Goal: Task Accomplishment & Management: Manage account settings

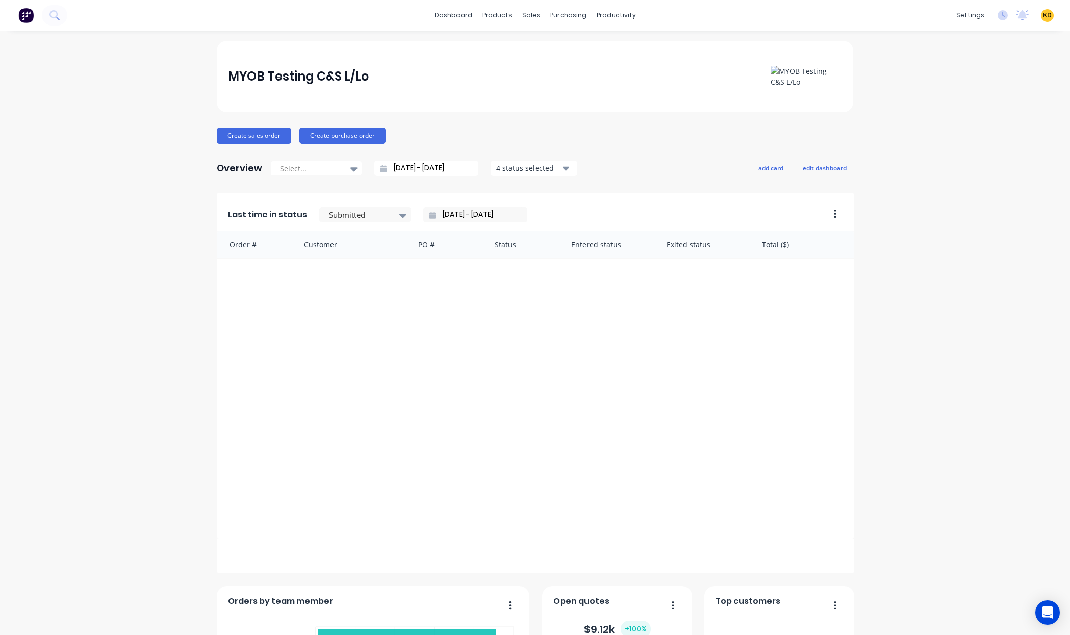
click at [923, 120] on div "MYOB Testing C&S L/Lo Create sales order Create purchase order Overview Select.…" at bounding box center [535, 438] width 1070 height 794
click at [897, 229] on div "PDF Settings" at bounding box center [897, 233] width 40 height 9
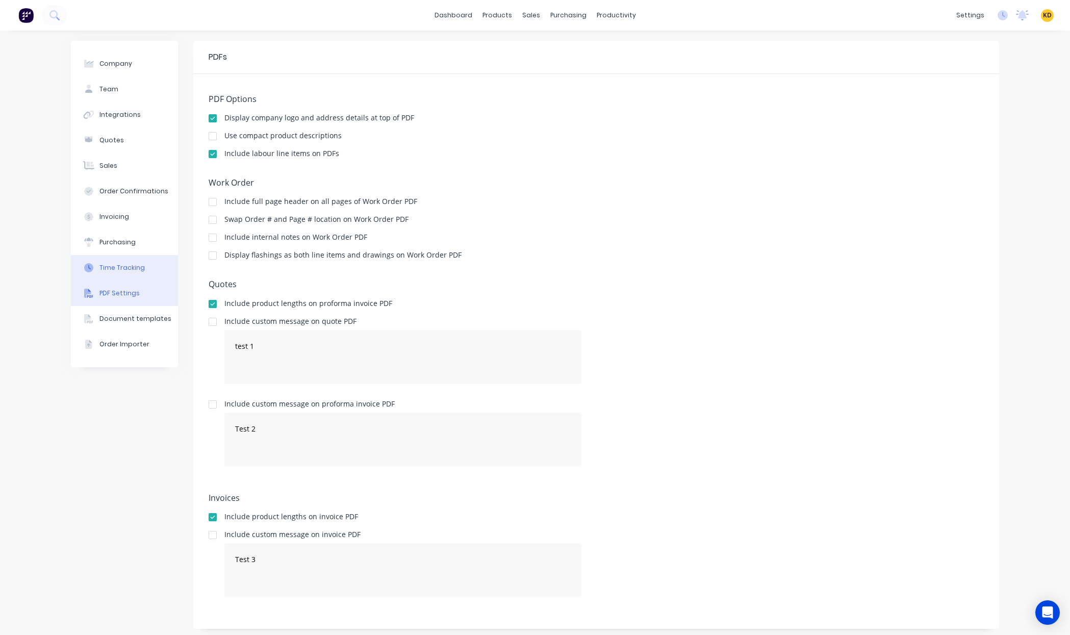
click at [127, 277] on button "Time Tracking" at bounding box center [124, 267] width 107 height 25
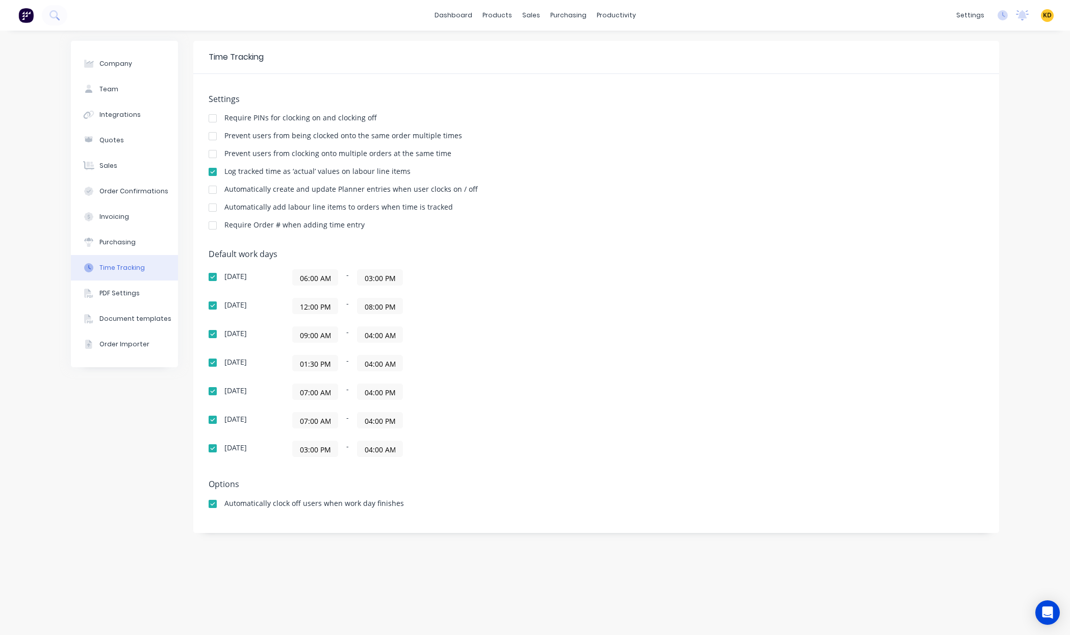
click at [733, 215] on div "Settings Require PINs for clocking on and clocking off Prevent users from being…" at bounding box center [596, 166] width 775 height 145
click at [650, 236] on div "Settings Require PINs for clocking on and clocking off Prevent users from being…" at bounding box center [596, 166] width 775 height 145
click at [318, 306] on input "12:00 PM" at bounding box center [315, 305] width 45 height 15
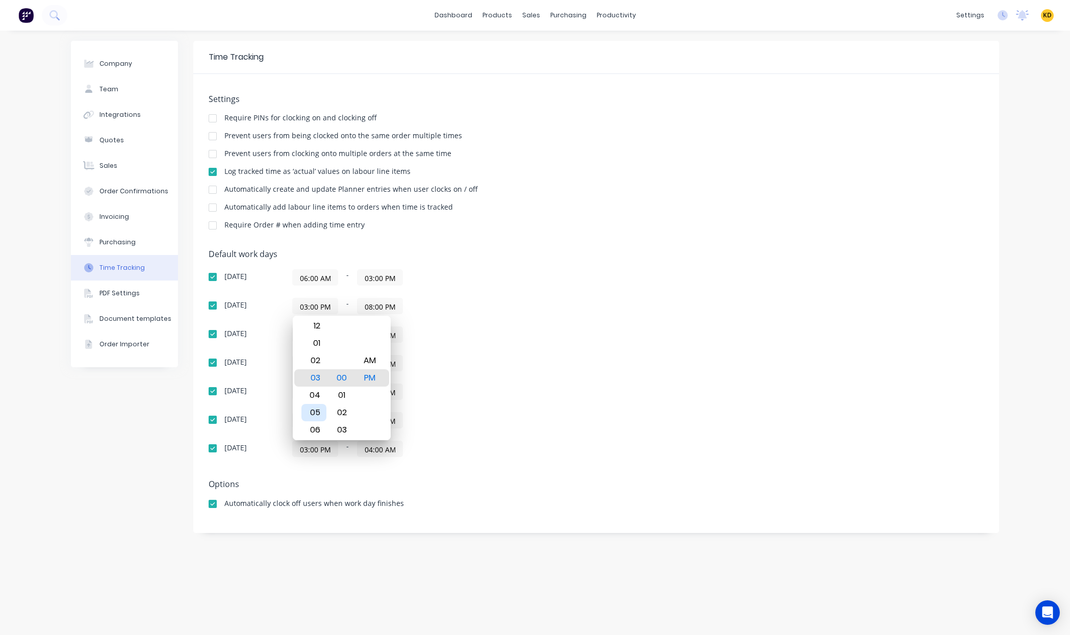
click at [316, 410] on div "05" at bounding box center [313, 412] width 25 height 17
click at [367, 355] on div "AM" at bounding box center [369, 360] width 25 height 17
click at [551, 294] on div "Sunday 06:00 AM - 03:00 PM Monday 05:00 AM - 08:00 PM Tuesday 09:00 AM - 04:00 …" at bounding box center [387, 363] width 357 height 188
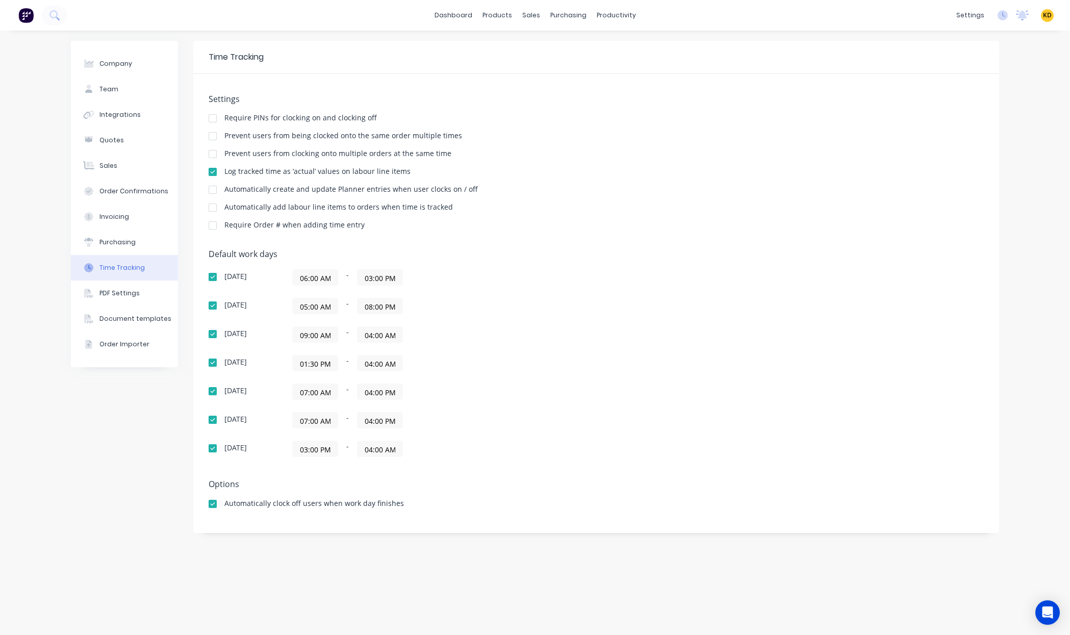
click at [392, 308] on input "08:00 PM" at bounding box center [379, 305] width 45 height 15
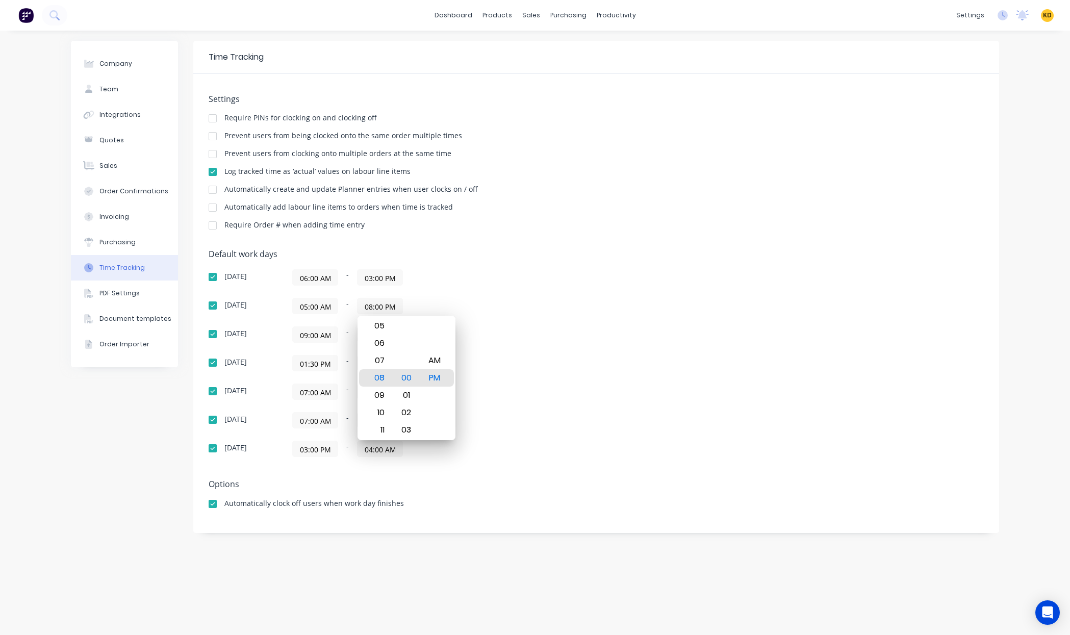
click at [674, 245] on div "Settings Require PINs for clocking on and clocking off Prevent users from being…" at bounding box center [596, 303] width 806 height 459
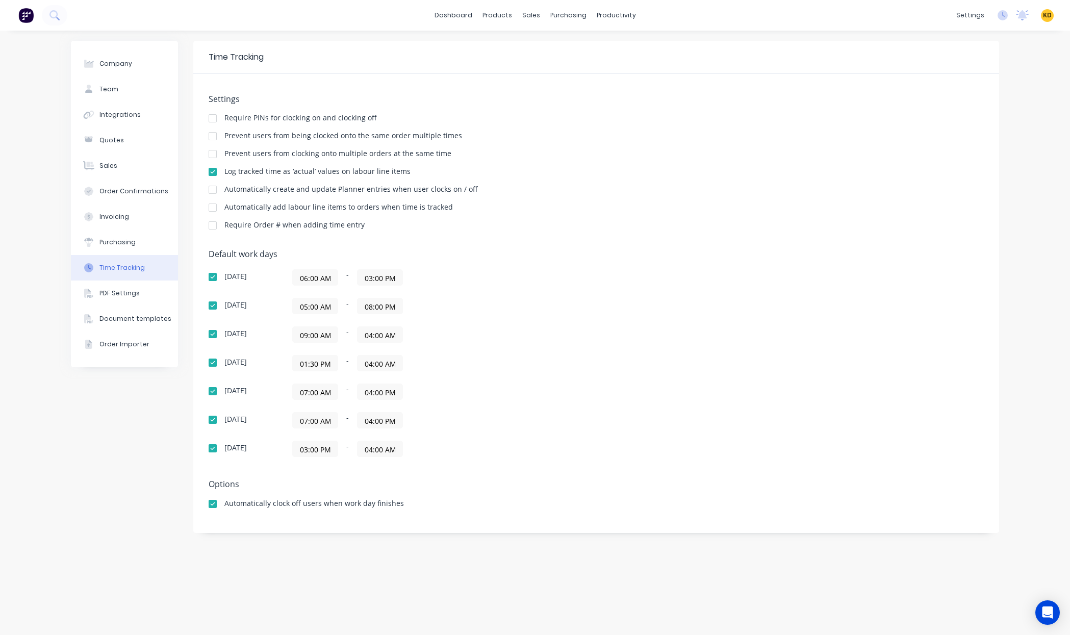
click at [922, 280] on div "Default work days Sunday 06:00 AM - 03:00 PM Monday 05:00 AM - 08:00 PM Tuesday…" at bounding box center [596, 359] width 775 height 220
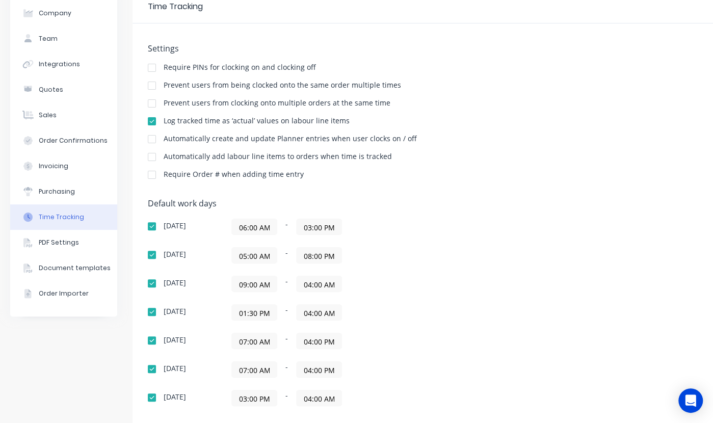
scroll to position [122, 0]
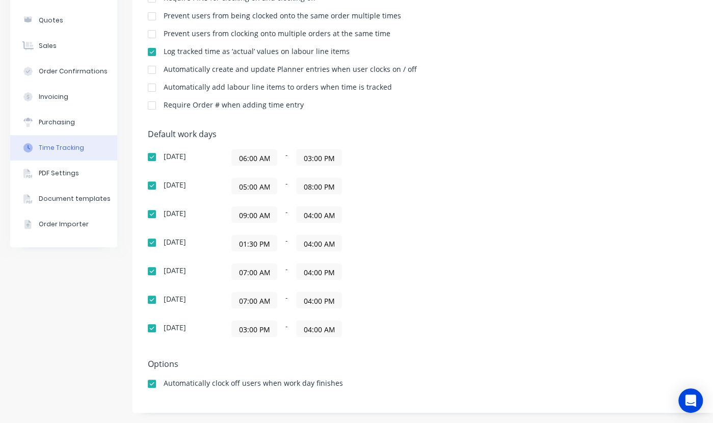
click at [256, 185] on input "05:00 AM" at bounding box center [254, 185] width 45 height 15
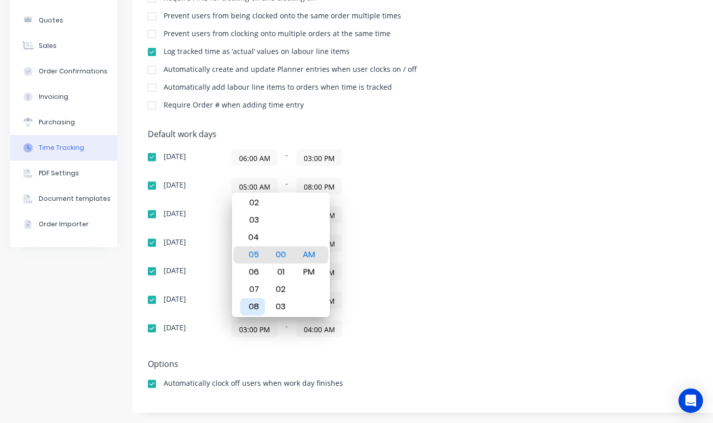
click at [254, 306] on div "08" at bounding box center [252, 306] width 25 height 17
type input "08:00 AM"
click at [423, 182] on div "08:00 AM - 08:00 PM" at bounding box center [358, 186] width 255 height 16
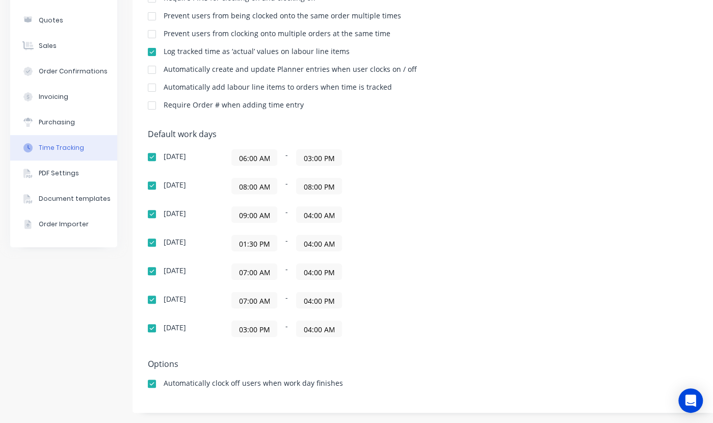
click at [308, 183] on input "08:00 PM" at bounding box center [319, 185] width 45 height 15
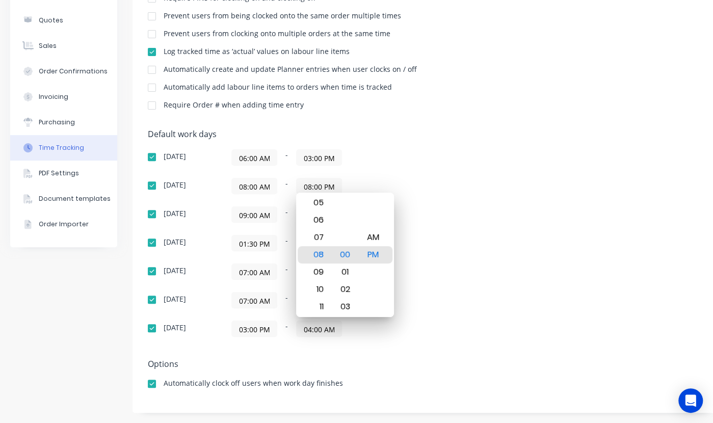
click at [469, 166] on div "Sunday 06:00 AM - 03:00 PM Monday 08:00 AM - 08:00 PM Tuesday 09:00 AM - 04:00 …" at bounding box center [326, 243] width 357 height 188
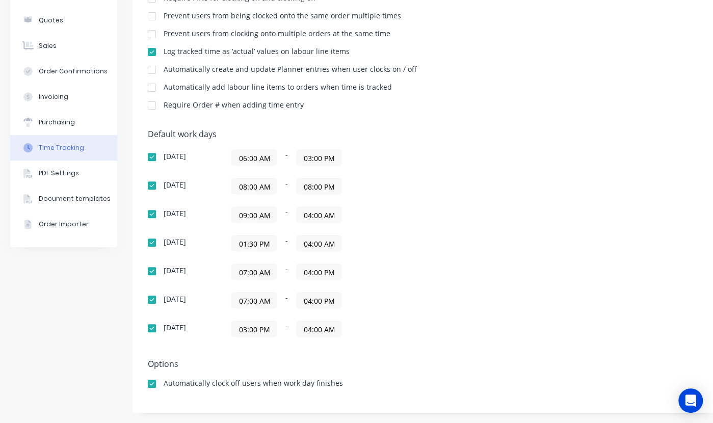
click at [492, 225] on div "Sunday 06:00 AM - 03:00 PM Monday 08:00 AM - 08:00 PM Tuesday 09:00 AM - 04:00 …" at bounding box center [326, 243] width 357 height 188
click at [341, 190] on input "08:00 PM" at bounding box center [319, 185] width 45 height 15
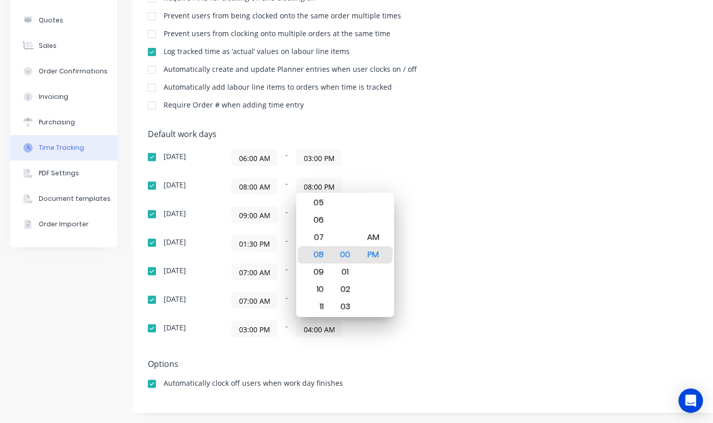
click at [442, 180] on div "08:00 AM - 08:00 PM" at bounding box center [358, 186] width 255 height 16
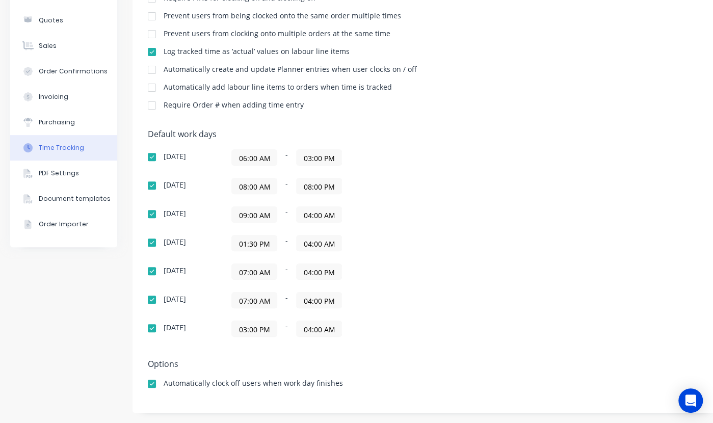
click at [463, 149] on div "06:00 AM - 03:00 PM" at bounding box center [358, 157] width 255 height 16
click at [557, 302] on div "Default work days Sunday 06:00 AM - 03:00 PM Monday 08:00 AM - 08:00 PM Tuesday…" at bounding box center [426, 240] width 556 height 220
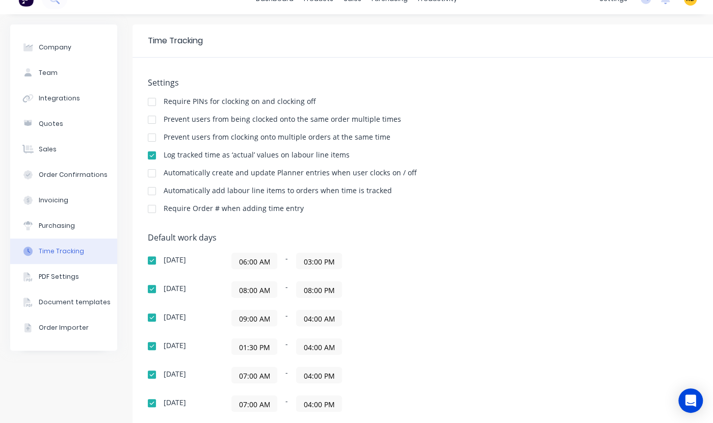
scroll to position [0, 0]
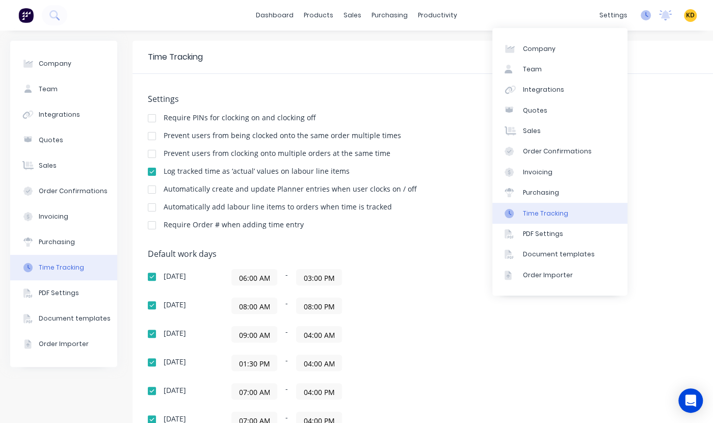
click at [641, 16] on icon at bounding box center [646, 15] width 10 height 10
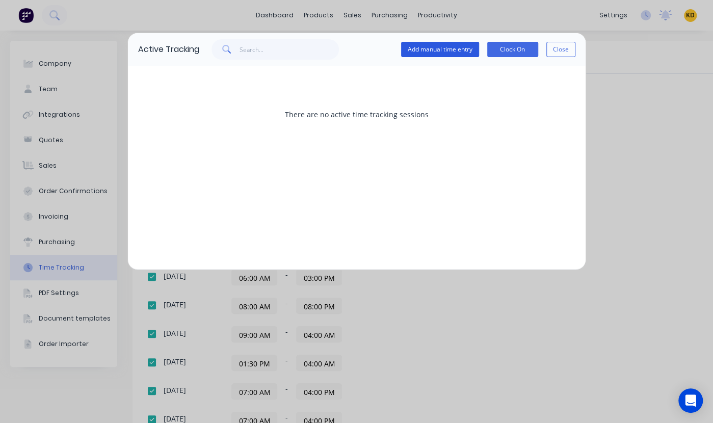
click at [467, 51] on button "Add manual time entry" at bounding box center [440, 49] width 78 height 15
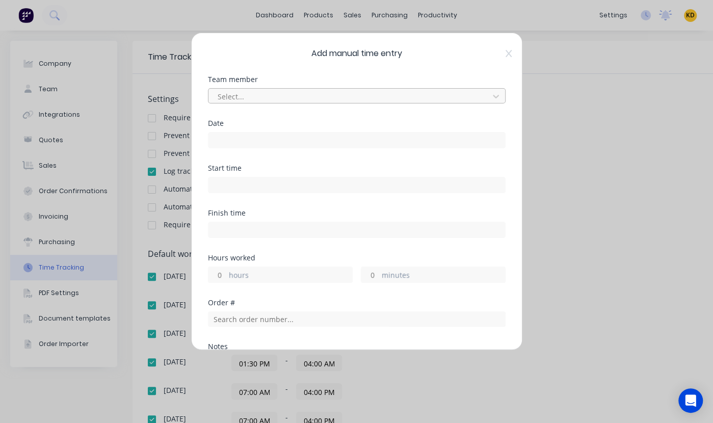
click at [272, 94] on div at bounding box center [350, 96] width 267 height 13
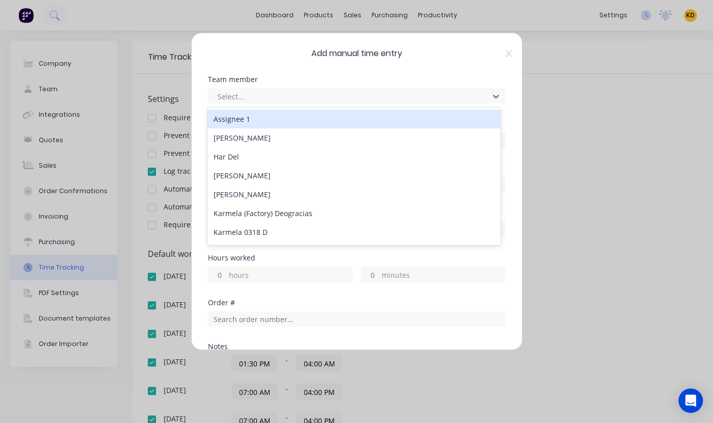
click at [269, 121] on div "Assignee 1" at bounding box center [354, 119] width 293 height 19
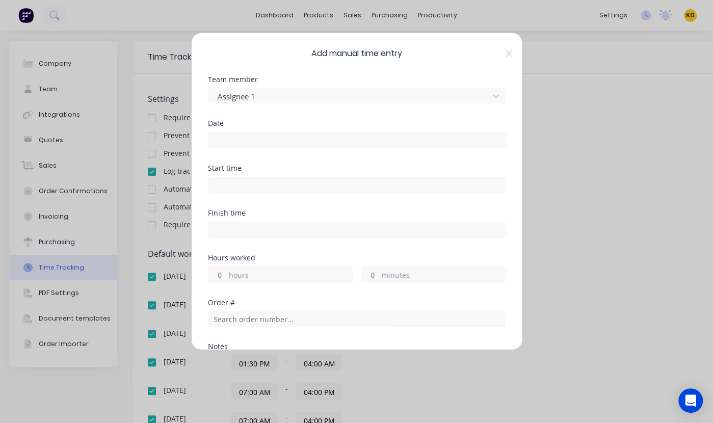
click at [240, 142] on input at bounding box center [357, 140] width 297 height 15
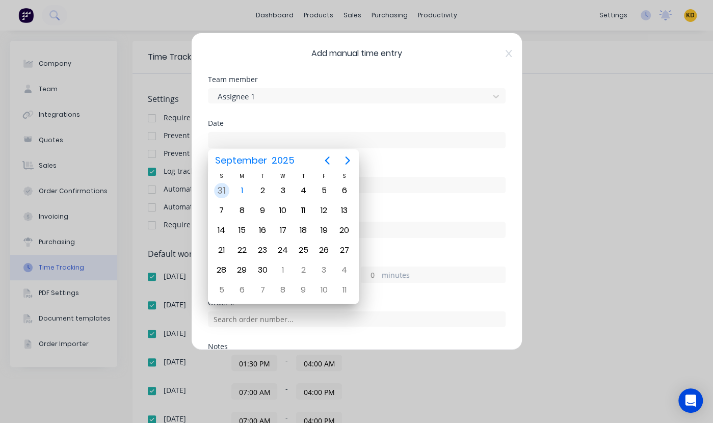
click at [224, 187] on div "31" at bounding box center [221, 190] width 15 height 15
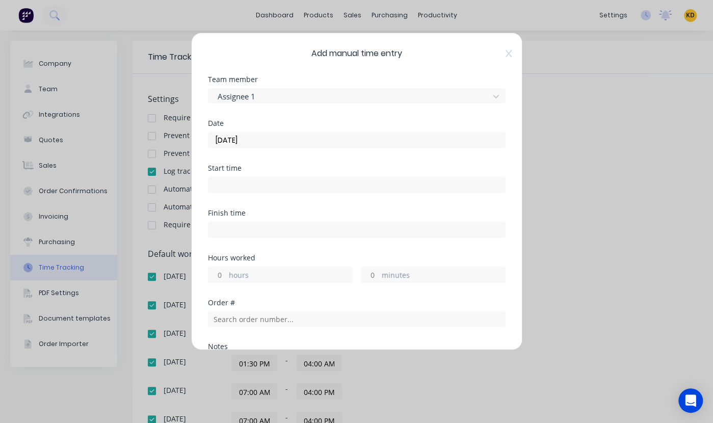
click at [242, 136] on input "31/08/2025" at bounding box center [357, 140] width 297 height 15
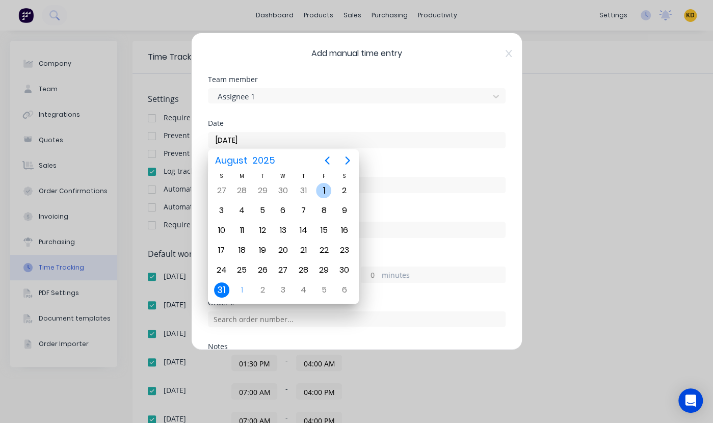
click at [321, 192] on div "1" at bounding box center [323, 190] width 15 height 15
type input "01/08/2025"
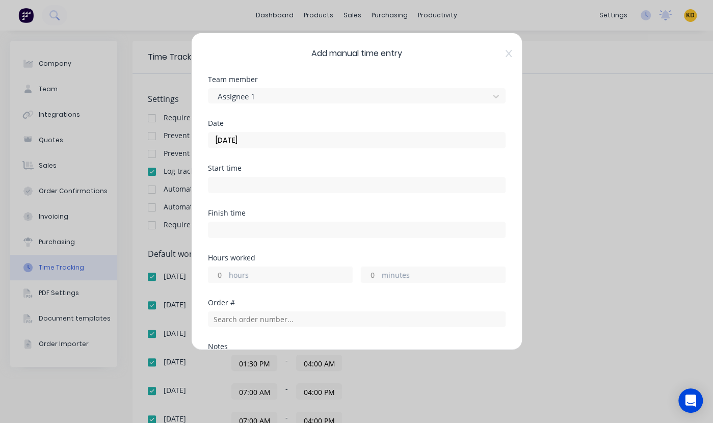
drag, startPoint x: 301, startPoint y: 116, endPoint x: 268, endPoint y: 170, distance: 63.4
click at [301, 115] on div "Team member Assignee 1" at bounding box center [357, 98] width 298 height 44
click at [258, 184] on input at bounding box center [357, 184] width 297 height 15
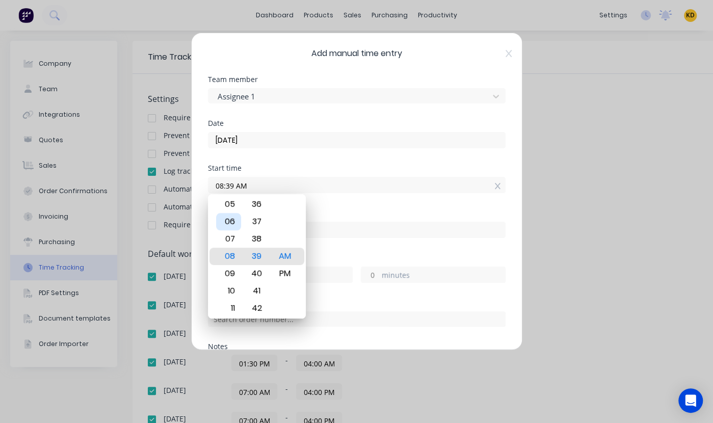
click at [228, 224] on div "06" at bounding box center [228, 221] width 25 height 17
type input "06:00 AM"
click at [255, 259] on div "00" at bounding box center [256, 256] width 25 height 17
click at [338, 204] on div "Start time 06:00 AM" at bounding box center [357, 187] width 298 height 45
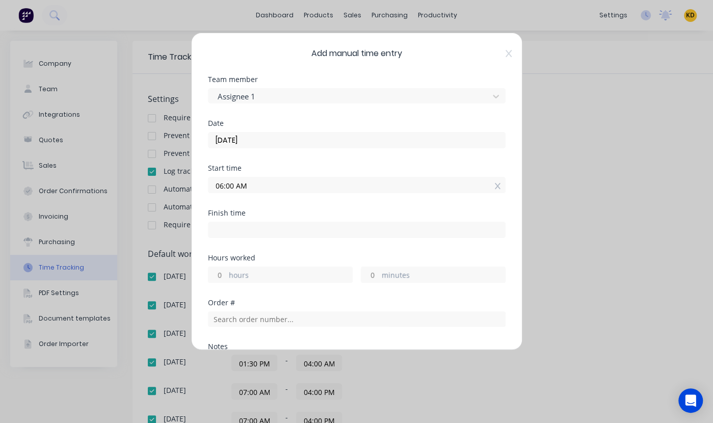
click at [284, 228] on input at bounding box center [357, 229] width 297 height 15
type input "10:39 AM"
type input "4"
type input "39"
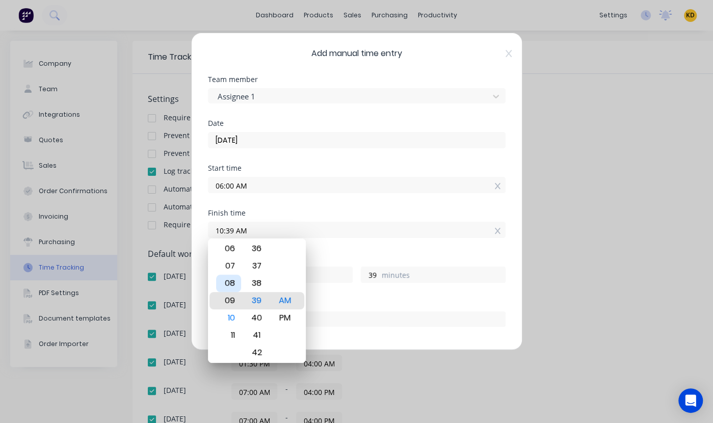
type input "07:39 AM"
type input "1"
click at [234, 268] on div "05" at bounding box center [228, 265] width 25 height 17
type input "05:39 AM"
type input "23"
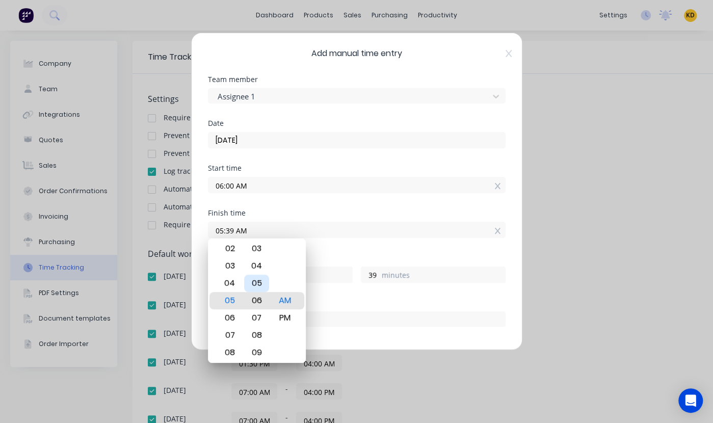
type input "05:06 AM"
type input "6"
type input "05:00 AM"
type input "0"
click at [257, 304] on div "00" at bounding box center [256, 300] width 25 height 17
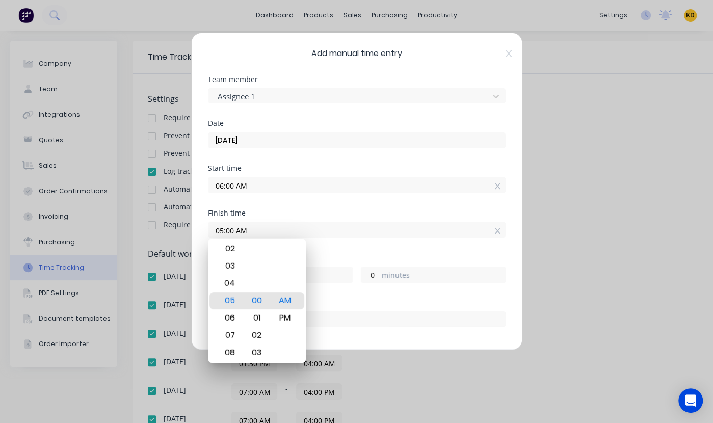
click at [365, 243] on div "Finish time 05:00 AM" at bounding box center [357, 232] width 298 height 45
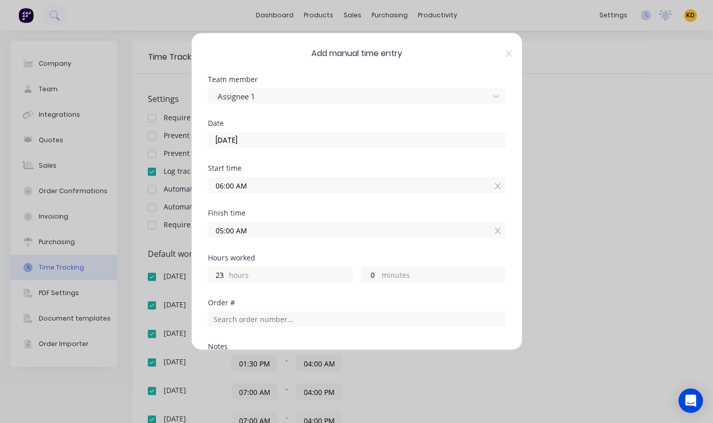
scroll to position [183, 0]
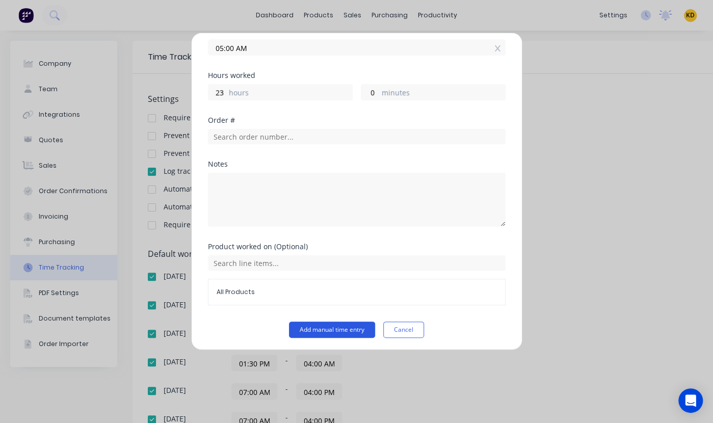
click at [343, 326] on button "Add manual time entry" at bounding box center [332, 330] width 86 height 16
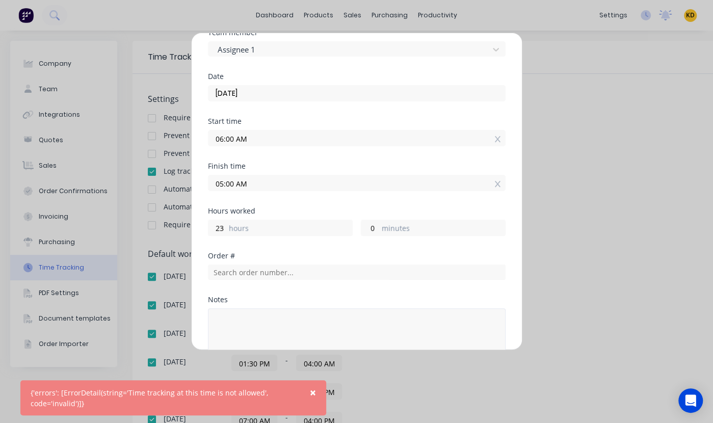
scroll to position [0, 0]
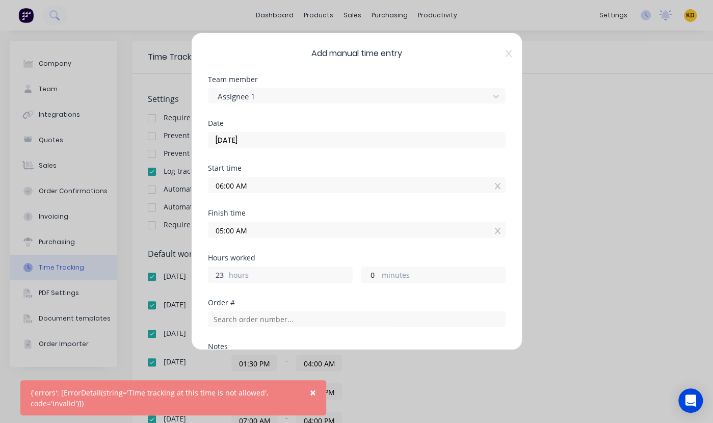
click at [212, 279] on input "23" at bounding box center [218, 274] width 18 height 15
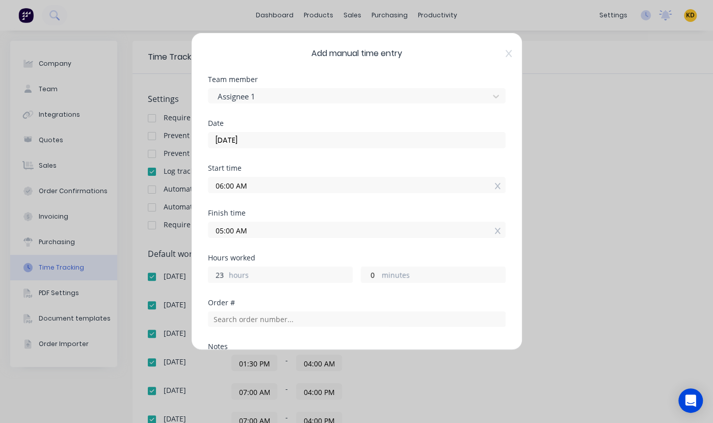
drag, startPoint x: 214, startPoint y: 273, endPoint x: 229, endPoint y: 273, distance: 15.3
click at [229, 273] on div "23 hours" at bounding box center [280, 275] width 145 height 16
click at [495, 227] on icon at bounding box center [498, 230] width 6 height 7
click at [303, 258] on div "Hours worked" at bounding box center [357, 257] width 298 height 7
click at [219, 271] on input "hours" at bounding box center [218, 274] width 18 height 15
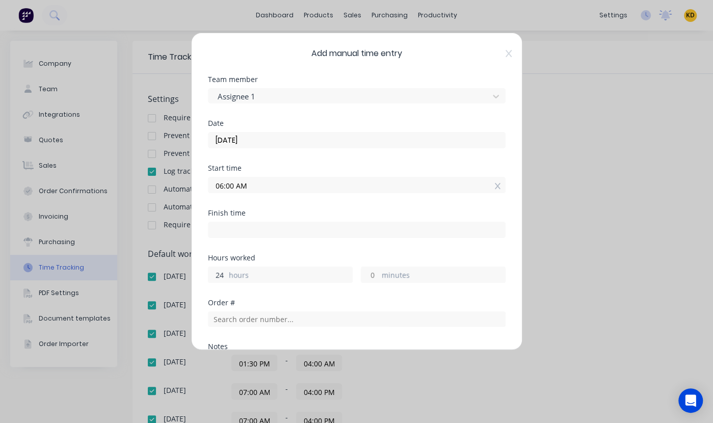
type input "24"
type input "06:00 AM"
click at [251, 183] on input "06:00 AM" at bounding box center [357, 184] width 297 height 15
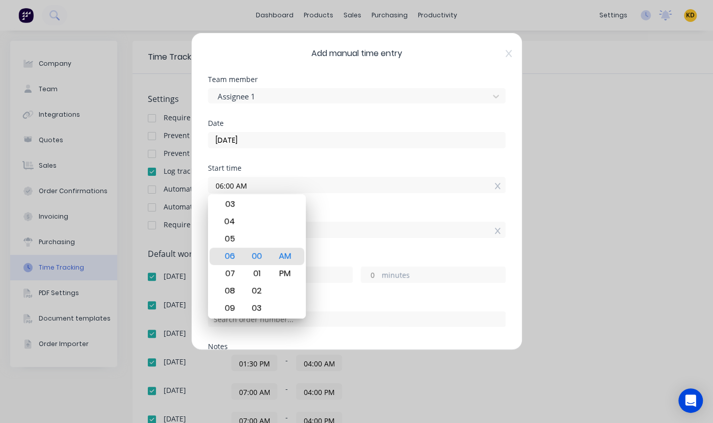
click at [236, 184] on input "06:00 AM" at bounding box center [357, 184] width 297 height 15
click at [225, 186] on input "06:00 AM" at bounding box center [357, 184] width 297 height 15
click at [270, 165] on div "Start time" at bounding box center [357, 168] width 298 height 7
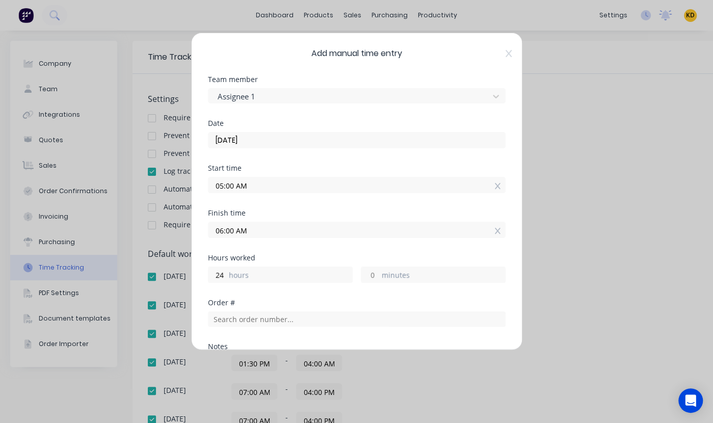
click at [245, 185] on input "05:00 AM" at bounding box center [357, 184] width 297 height 15
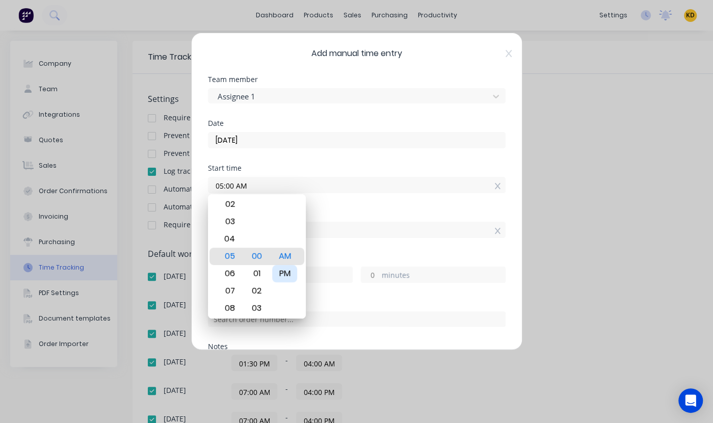
click at [292, 277] on div "PM" at bounding box center [284, 273] width 25 height 17
type input "05:00 PM"
click at [484, 247] on div "Finish time 06:00 AM" at bounding box center [357, 232] width 298 height 45
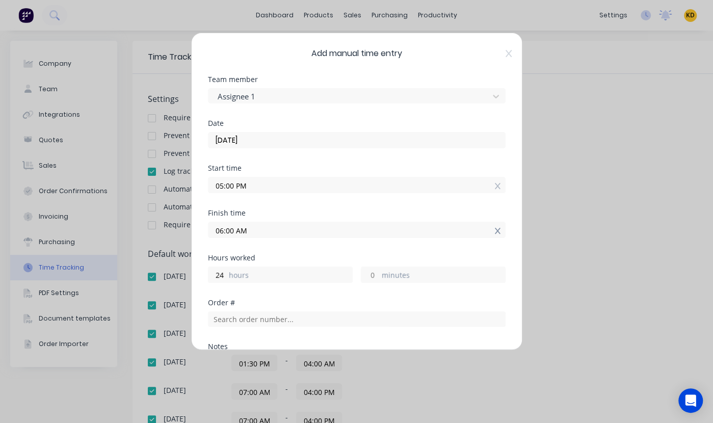
click at [495, 231] on icon at bounding box center [498, 230] width 6 height 7
click at [295, 251] on div "Finish time" at bounding box center [357, 232] width 298 height 45
click at [212, 274] on input "hours" at bounding box center [218, 274] width 18 height 15
type input "12"
type input "05:00 AM"
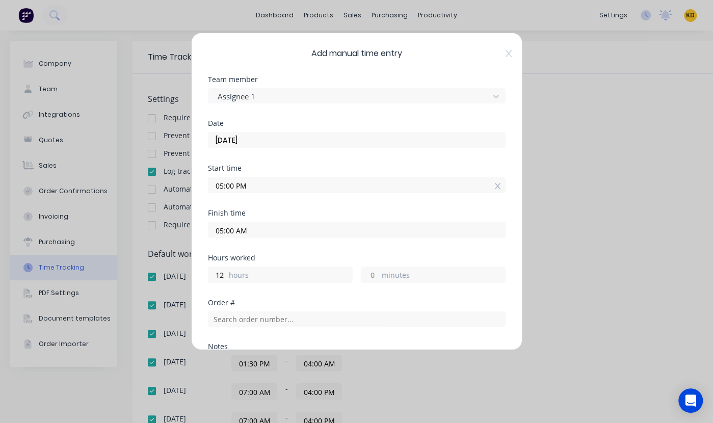
click at [318, 249] on div "Finish time 05:00 AM" at bounding box center [357, 232] width 298 height 45
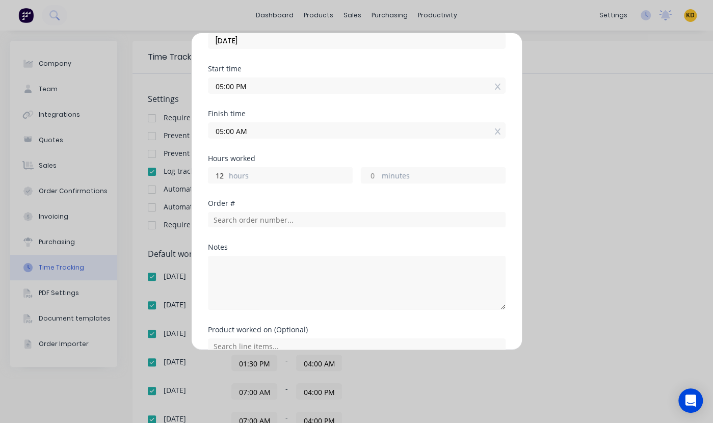
scroll to position [183, 0]
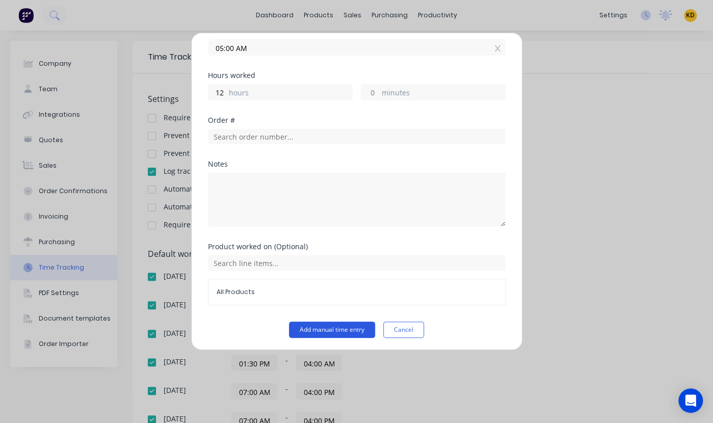
click at [324, 330] on button "Add manual time entry" at bounding box center [332, 330] width 86 height 16
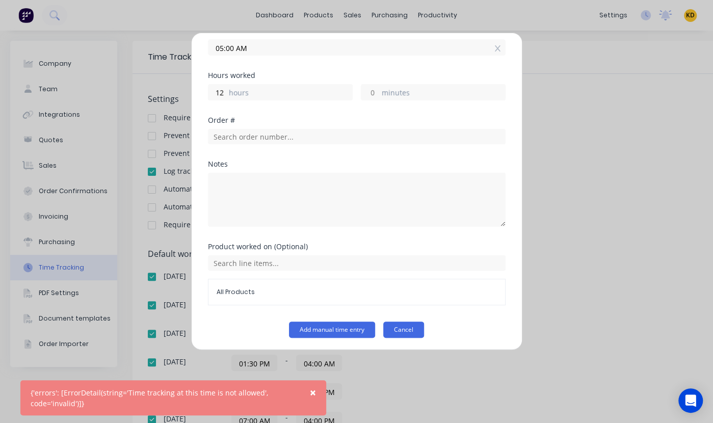
click at [402, 329] on button "Cancel" at bounding box center [403, 330] width 41 height 16
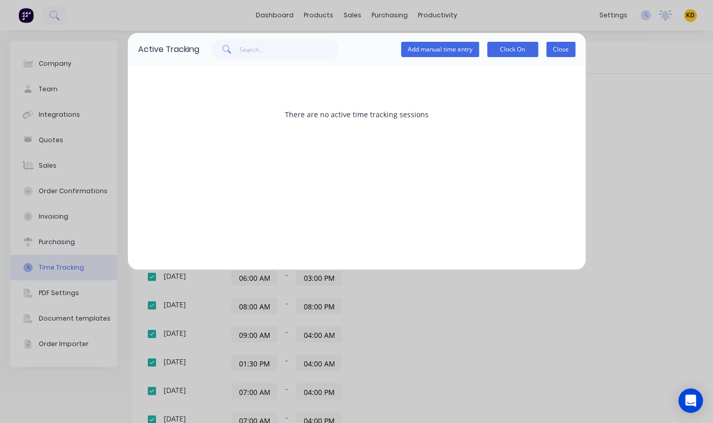
click at [574, 51] on button "Close" at bounding box center [561, 49] width 29 height 15
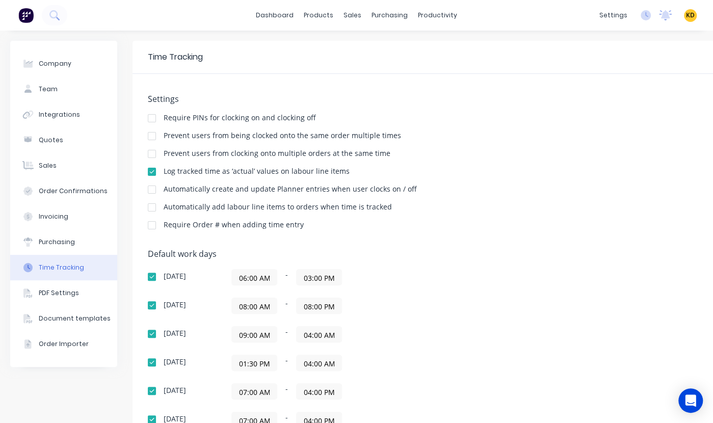
click at [243, 332] on input "09:00 AM" at bounding box center [254, 334] width 45 height 15
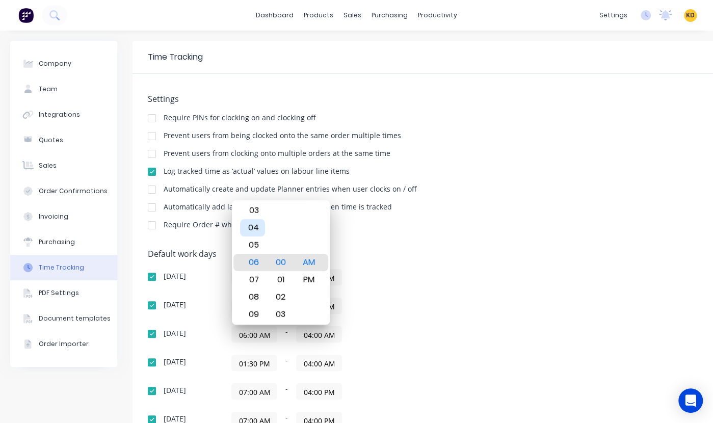
click at [256, 229] on div "04" at bounding box center [252, 227] width 25 height 17
type input "04:00 AM"
click at [534, 215] on div "Settings Require PINs for clocking on and clocking off Prevent users from being…" at bounding box center [426, 166] width 556 height 145
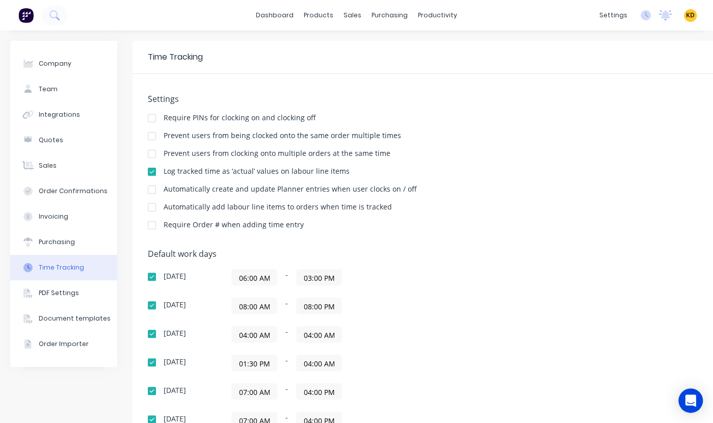
click at [519, 215] on div "Settings Require PINs for clocking on and clocking off Prevent users from being…" at bounding box center [426, 166] width 556 height 145
click at [507, 214] on div "Settings Require PINs for clocking on and clocking off Prevent users from being…" at bounding box center [426, 166] width 556 height 145
click at [646, 16] on icon at bounding box center [647, 14] width 3 height 5
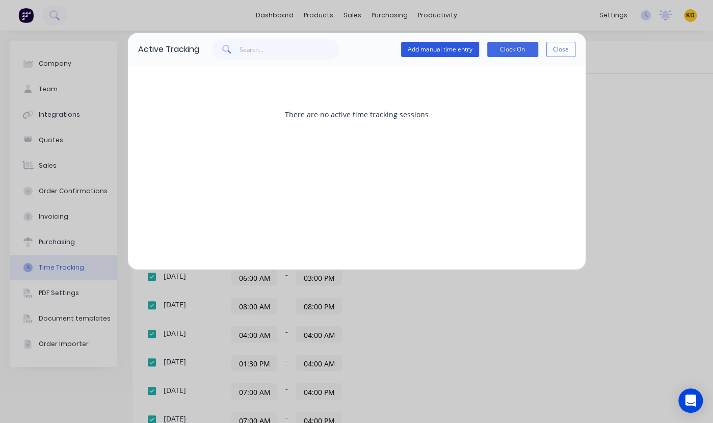
click at [431, 46] on button "Add manual time entry" at bounding box center [440, 49] width 78 height 15
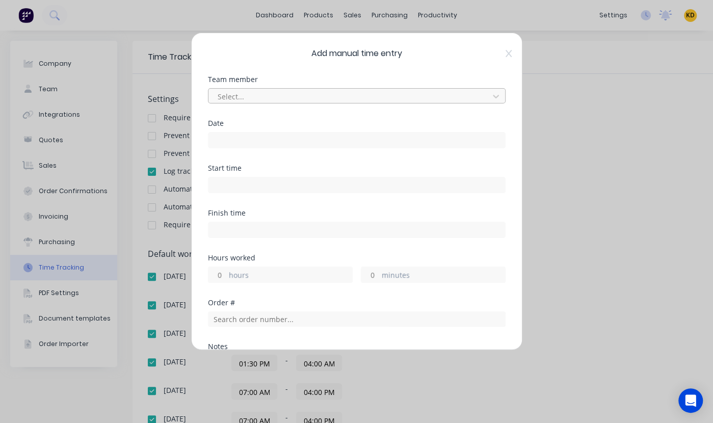
click at [242, 95] on div at bounding box center [350, 96] width 267 height 13
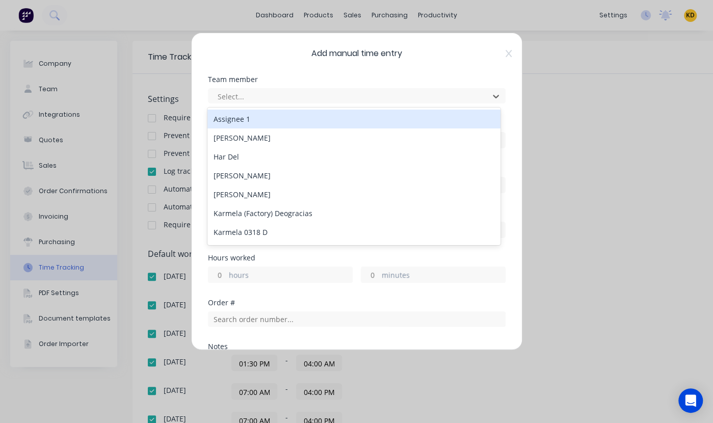
click at [244, 119] on div "Assignee 1" at bounding box center [354, 119] width 293 height 19
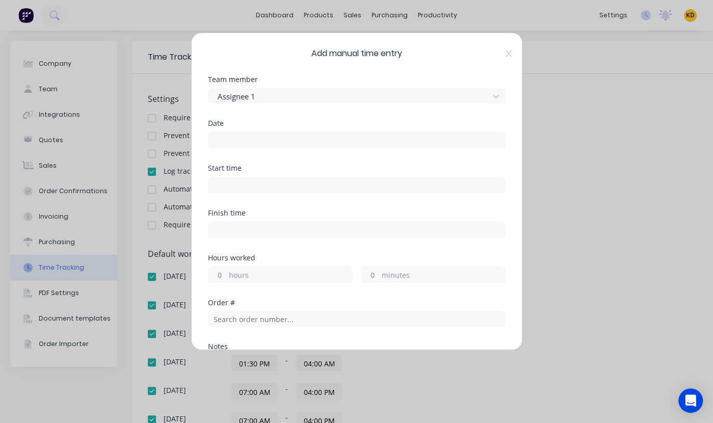
click at [230, 141] on input at bounding box center [357, 140] width 297 height 15
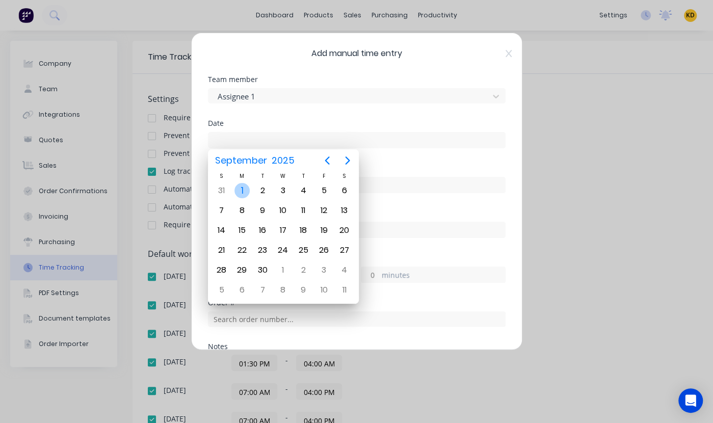
click at [238, 189] on div "1" at bounding box center [242, 190] width 15 height 15
type input "[DATE]"
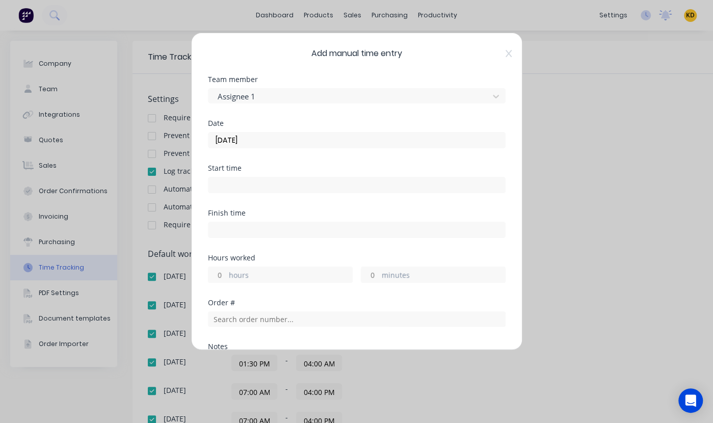
click at [426, 170] on div "Start time" at bounding box center [357, 168] width 298 height 7
click at [247, 188] on input at bounding box center [357, 184] width 297 height 15
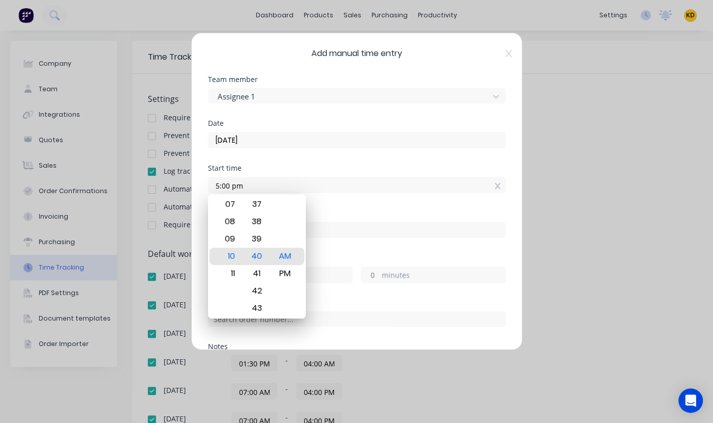
type input "05:00 PM"
click at [281, 165] on div "Start time" at bounding box center [357, 168] width 298 height 7
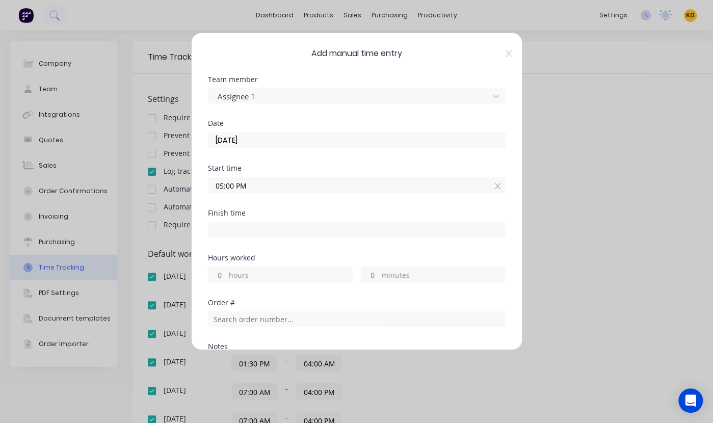
click at [222, 272] on input "hours" at bounding box center [218, 274] width 18 height 15
type input "12"
type input "05:00 AM"
click at [307, 195] on div "Start time 05:00 PM" at bounding box center [357, 187] width 298 height 45
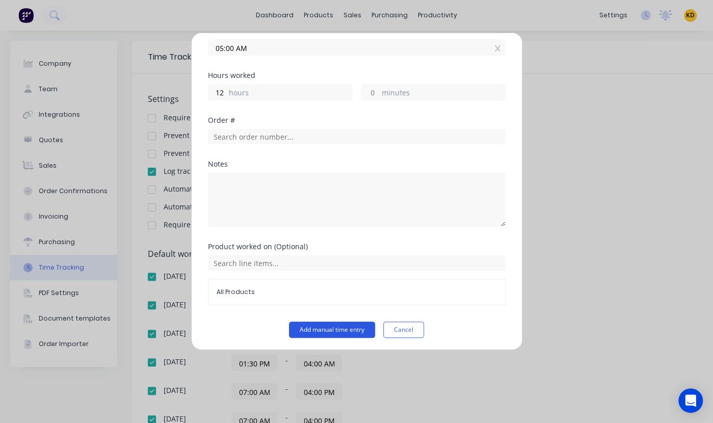
click at [346, 325] on button "Add manual time entry" at bounding box center [332, 330] width 86 height 16
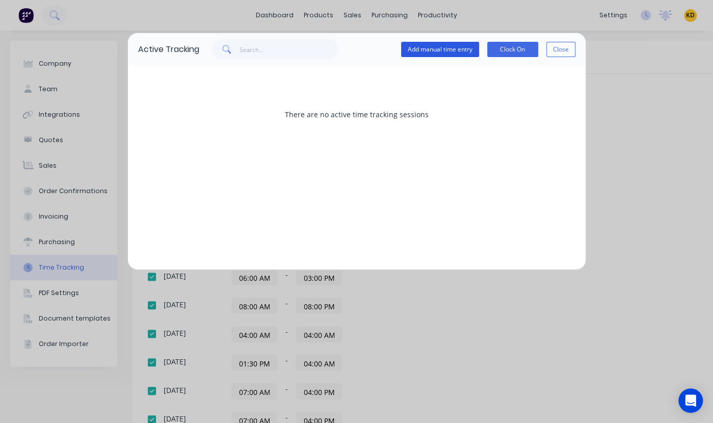
click at [439, 49] on button "Add manual time entry" at bounding box center [440, 49] width 78 height 15
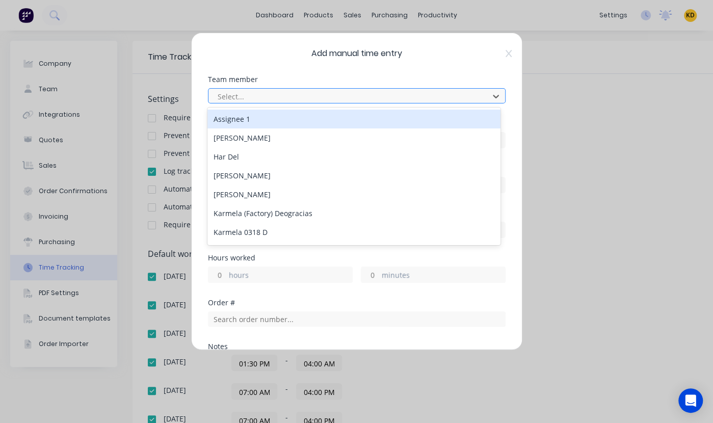
click at [274, 95] on div at bounding box center [350, 96] width 267 height 13
click at [506, 54] on icon at bounding box center [509, 53] width 6 height 8
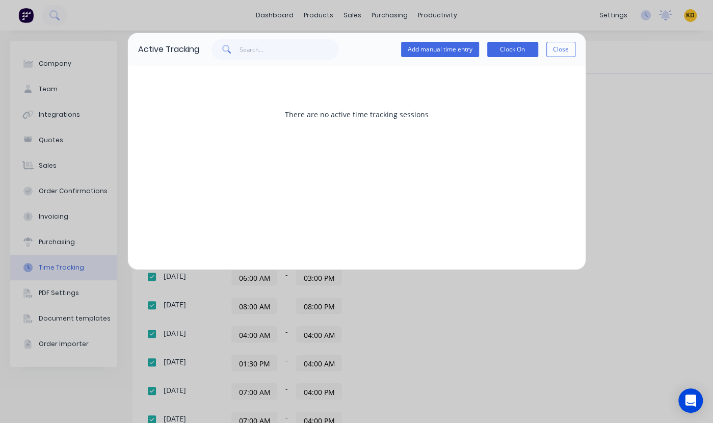
click at [569, 62] on div "Active Tracking Add manual time entry Clock On Close" at bounding box center [357, 49] width 458 height 33
click at [569, 48] on button "Close" at bounding box center [561, 49] width 29 height 15
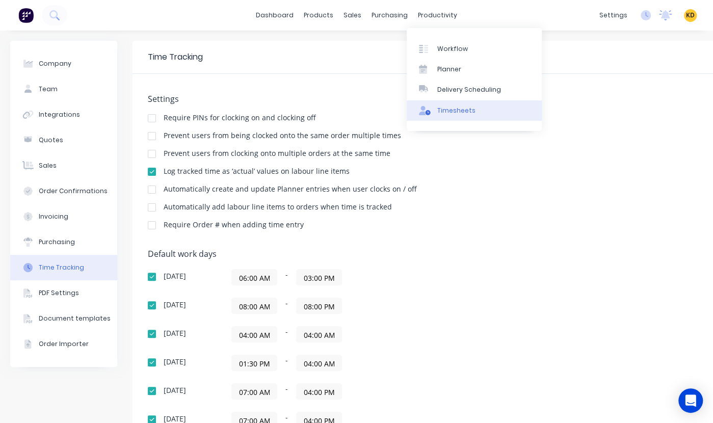
click at [453, 111] on div "Timesheets" at bounding box center [456, 110] width 38 height 9
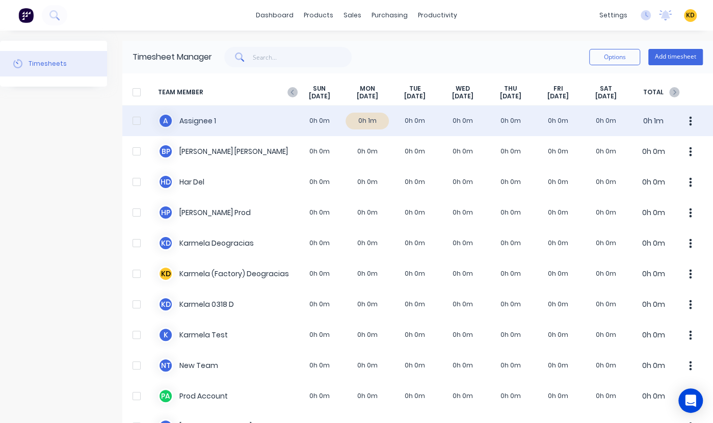
click at [260, 123] on div "A Assignee 1 0h 0m 0h 1m 0h 0m 0h 0m 0h 0m 0h 0m 0h 0m 0h 1m" at bounding box center [417, 121] width 591 height 31
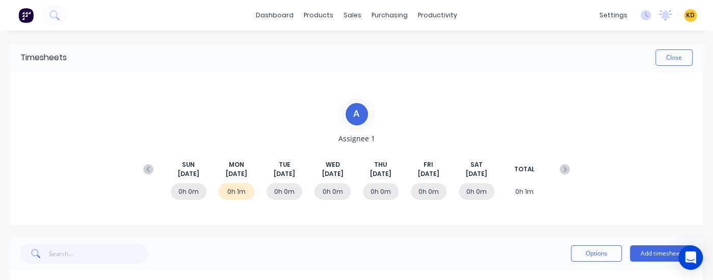
scroll to position [33, 0]
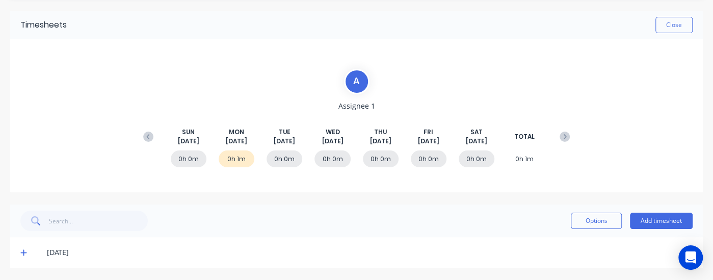
click at [27, 252] on span at bounding box center [25, 252] width 10 height 10
click at [22, 253] on icon at bounding box center [23, 252] width 7 height 7
click at [24, 251] on icon at bounding box center [23, 253] width 6 height 6
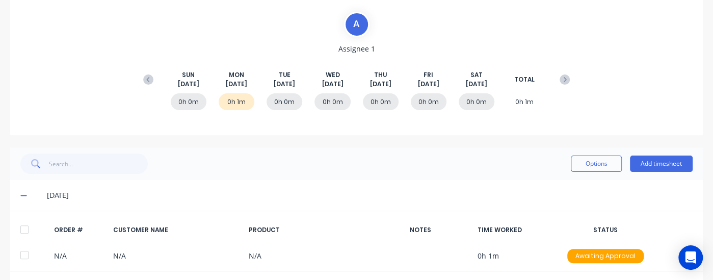
scroll to position [124, 0]
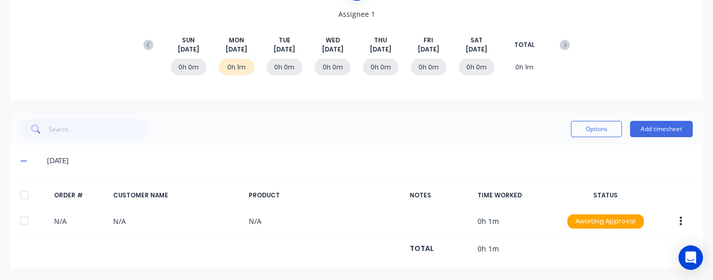
click at [109, 263] on div "ORDER # CUSTOMER NAME PRODUCT NOTES TIME WORKED STATUS N/A N/A N/A 0h 1m Awaiti…" at bounding box center [356, 222] width 693 height 93
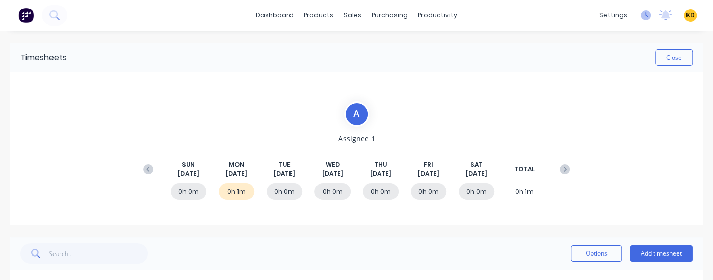
click at [642, 18] on icon at bounding box center [646, 15] width 10 height 10
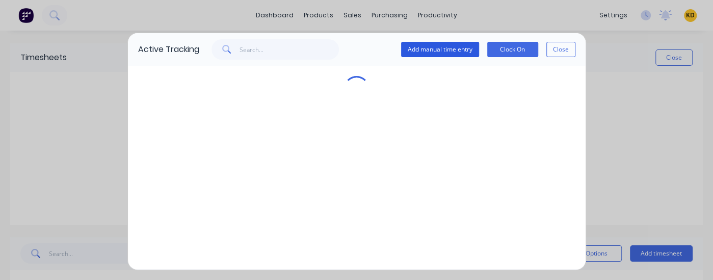
click at [441, 51] on button "Add manual time entry" at bounding box center [440, 49] width 78 height 15
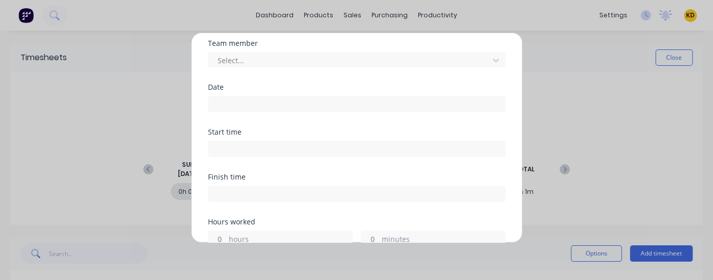
scroll to position [61, 0]
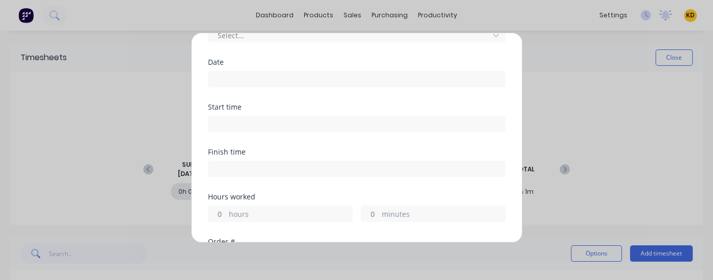
click at [215, 211] on input "hours" at bounding box center [218, 213] width 18 height 15
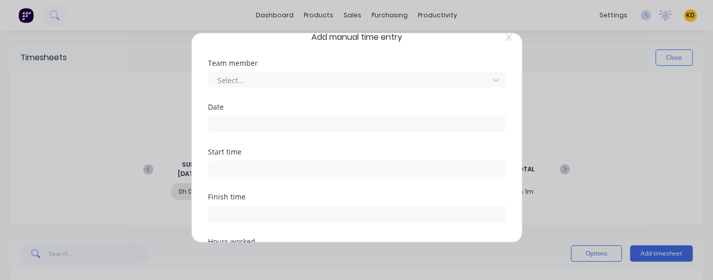
scroll to position [0, 0]
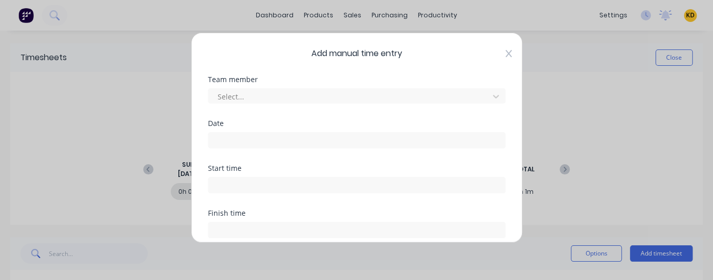
click at [506, 51] on icon at bounding box center [509, 53] width 6 height 8
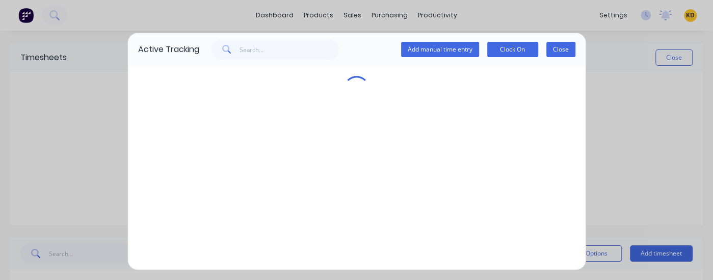
click at [562, 47] on button "Close" at bounding box center [561, 49] width 29 height 15
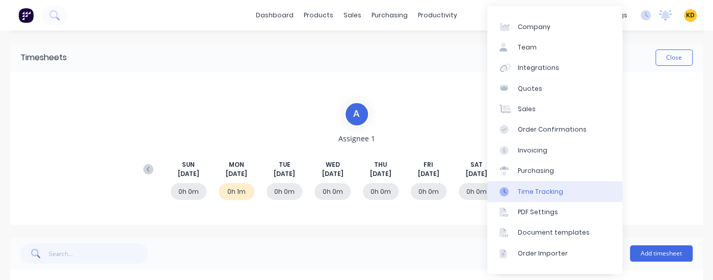
click at [557, 196] on div "Time Tracking" at bounding box center [540, 191] width 45 height 9
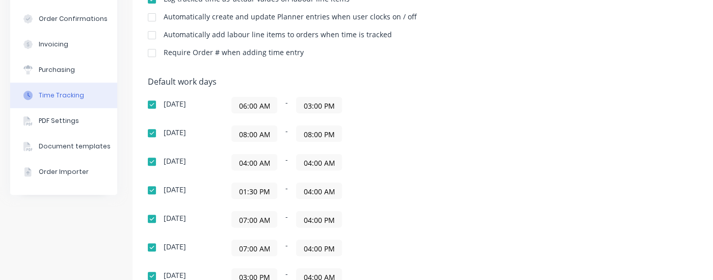
scroll to position [245, 0]
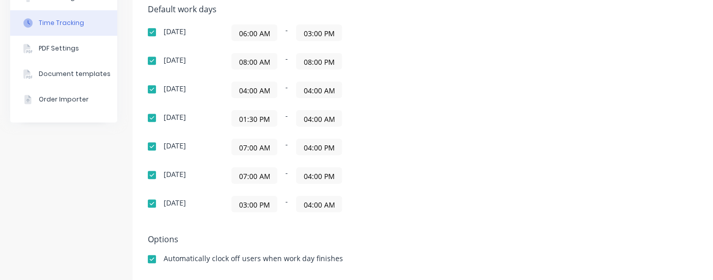
click at [504, 94] on div "[DATE] 04:00 AM - 04:00 AM" at bounding box center [326, 90] width 357 height 16
click at [326, 87] on input "04:00 AM" at bounding box center [319, 89] width 45 height 15
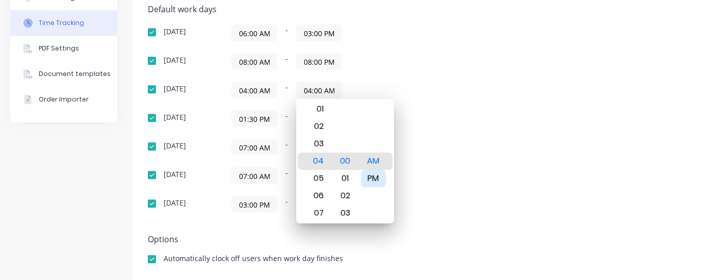
click at [372, 174] on div "PM" at bounding box center [373, 178] width 25 height 17
type input "04:00 PM"
click at [478, 126] on div "[DATE] 06:00 AM - 03:00 PM [DATE] 08:00 AM - 08:00 PM [DATE] 04:00 AM - 04:00 P…" at bounding box center [326, 118] width 357 height 188
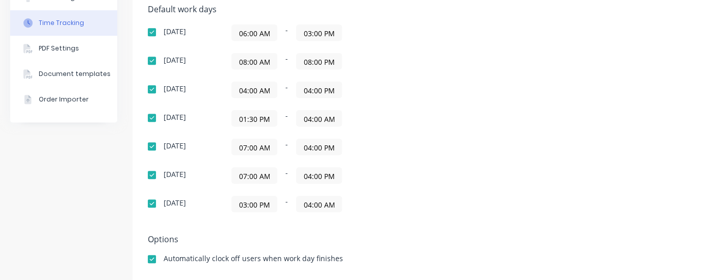
click at [476, 123] on div "01:30 PM - 04:00 AM" at bounding box center [358, 118] width 255 height 16
click at [530, 123] on div "Default work days [DATE] 06:00 AM - 03:00 PM [DATE] 08:00 AM - 08:00 PM [DATE] …" at bounding box center [426, 115] width 556 height 220
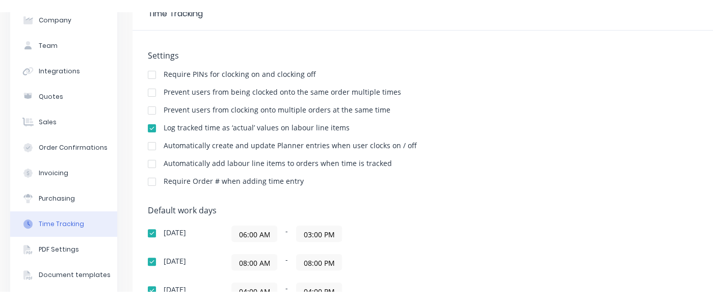
scroll to position [0, 0]
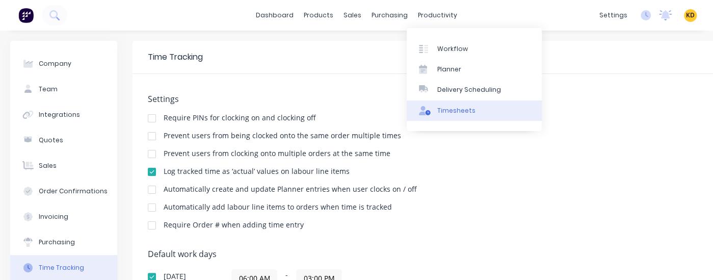
click at [447, 111] on div "Timesheets" at bounding box center [456, 110] width 38 height 9
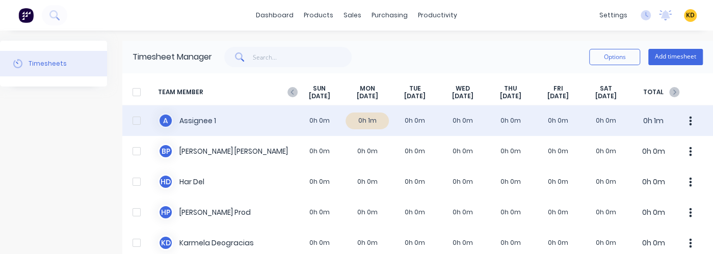
click at [242, 124] on div "A Assignee 1 0h 0m 0h 1m 0h 0m 0h 0m 0h 0m 0h 0m 0h 0m 0h 1m" at bounding box center [417, 121] width 591 height 31
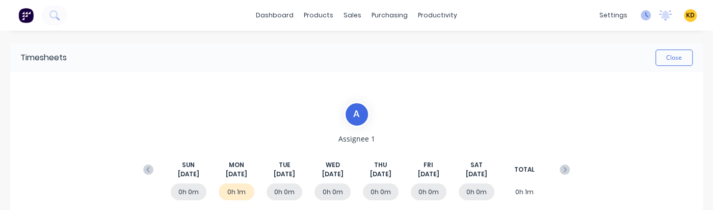
click at [641, 14] on icon at bounding box center [646, 15] width 10 height 10
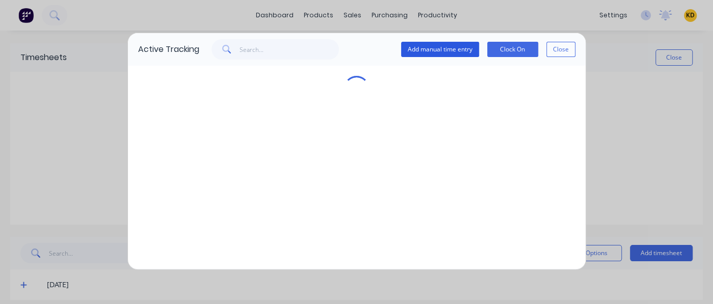
click at [443, 51] on button "Add manual time entry" at bounding box center [440, 49] width 78 height 15
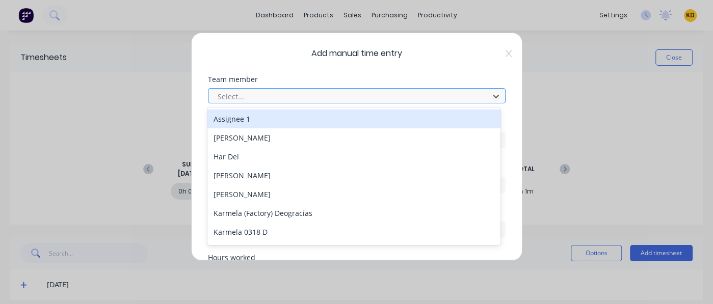
click at [297, 99] on div at bounding box center [350, 96] width 267 height 13
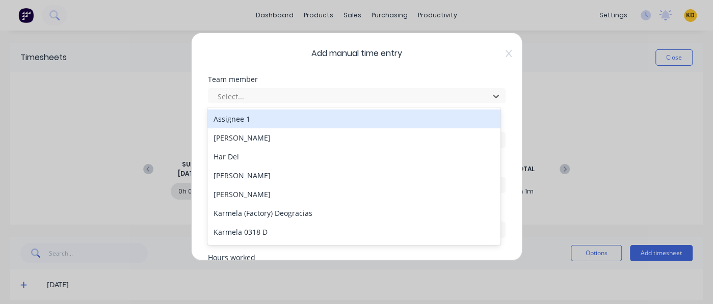
click at [289, 121] on div "Assignee 1" at bounding box center [354, 119] width 293 height 19
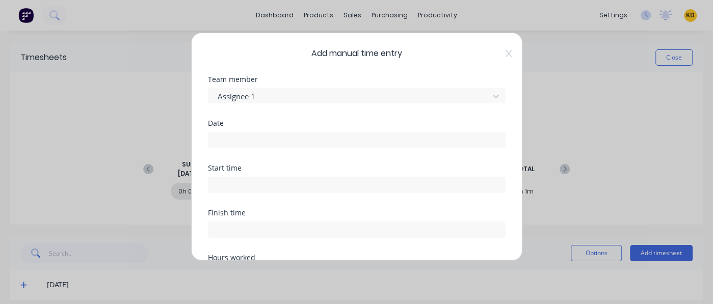
click at [245, 143] on input at bounding box center [357, 140] width 297 height 15
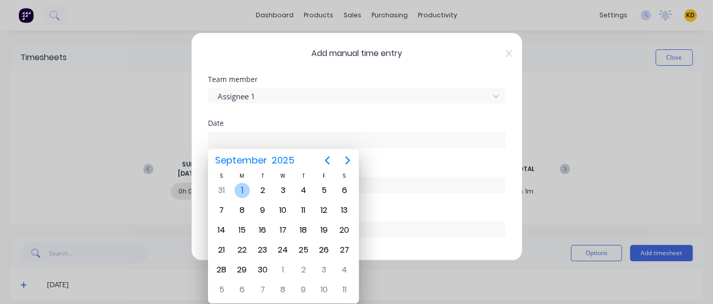
click at [242, 193] on div "1" at bounding box center [242, 190] width 15 height 15
type input "[DATE]"
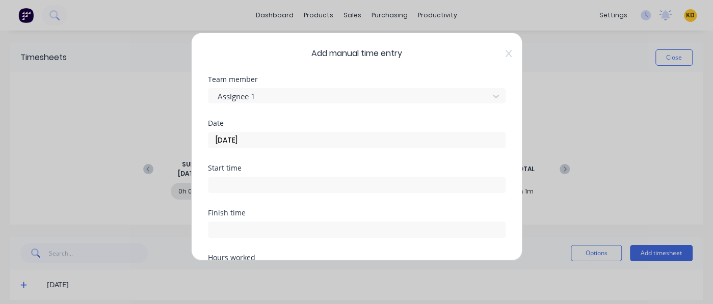
click at [405, 157] on div "Date [DATE]" at bounding box center [357, 142] width 298 height 45
click at [314, 187] on input at bounding box center [357, 184] width 297 height 15
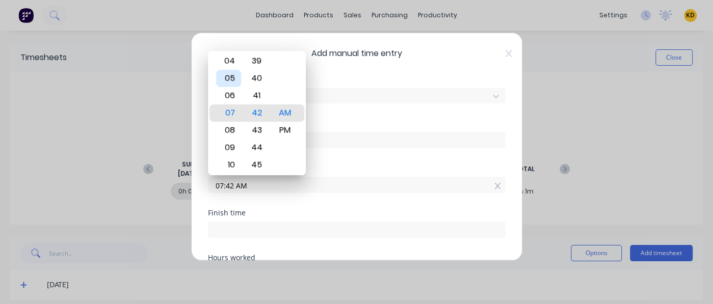
click at [233, 81] on div "05" at bounding box center [228, 78] width 25 height 17
click at [292, 131] on div "PM" at bounding box center [284, 130] width 25 height 17
type input "05:42 PM"
drag, startPoint x: 379, startPoint y: 114, endPoint x: 311, endPoint y: 182, distance: 96.3
click at [379, 114] on div "Team member Assignee 1" at bounding box center [357, 98] width 298 height 44
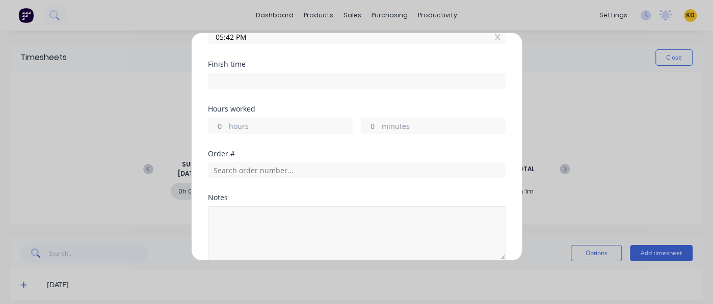
scroll to position [184, 0]
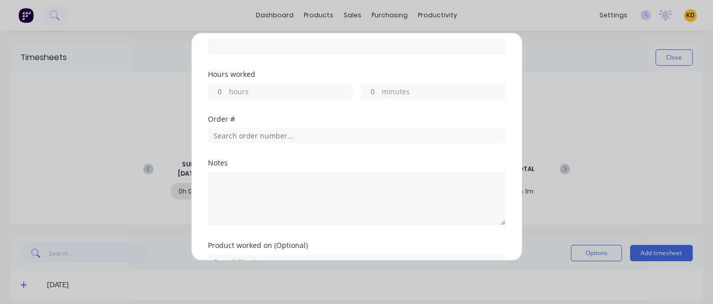
click at [219, 92] on input "hours" at bounding box center [218, 91] width 18 height 15
type input "12"
type input "05:42 AM"
click at [300, 68] on div "Finish time 05:42 AM" at bounding box center [357, 48] width 298 height 45
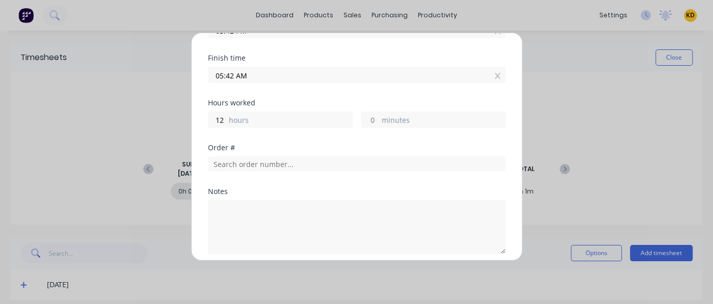
scroll to position [272, 0]
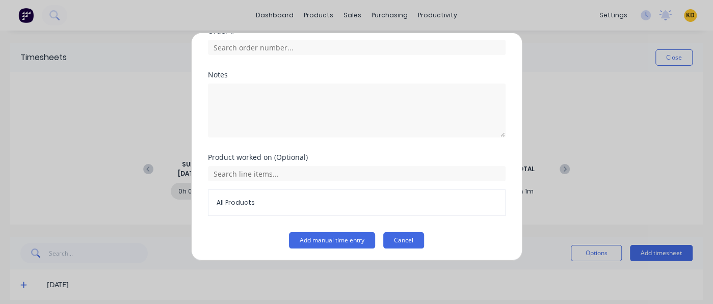
click at [394, 238] on button "Cancel" at bounding box center [403, 241] width 41 height 16
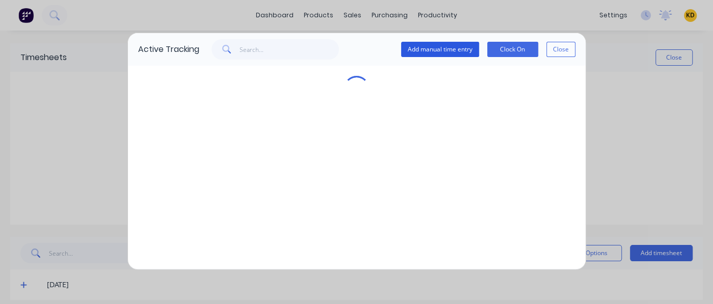
click at [451, 53] on button "Add manual time entry" at bounding box center [440, 49] width 78 height 15
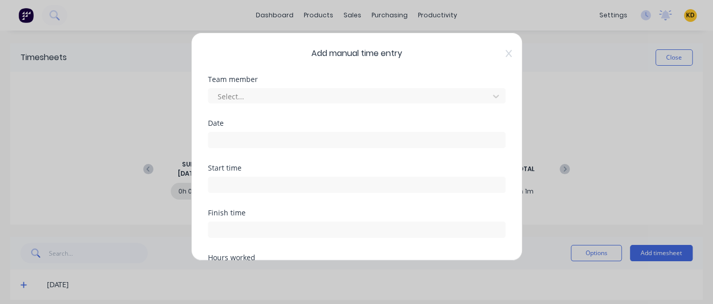
click at [231, 138] on input at bounding box center [357, 140] width 297 height 15
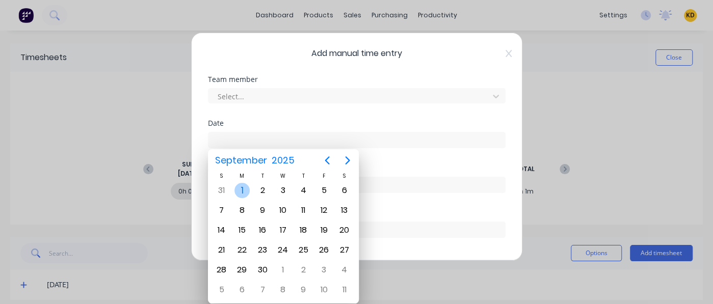
click at [244, 189] on div "1" at bounding box center [242, 190] width 15 height 15
type input "[DATE]"
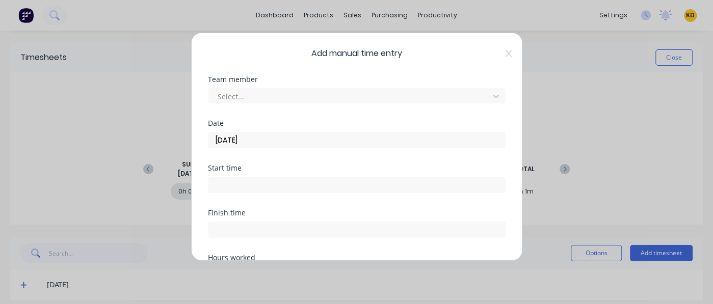
click at [319, 118] on div "Team member Select..." at bounding box center [357, 98] width 298 height 44
click at [247, 189] on input at bounding box center [357, 184] width 297 height 15
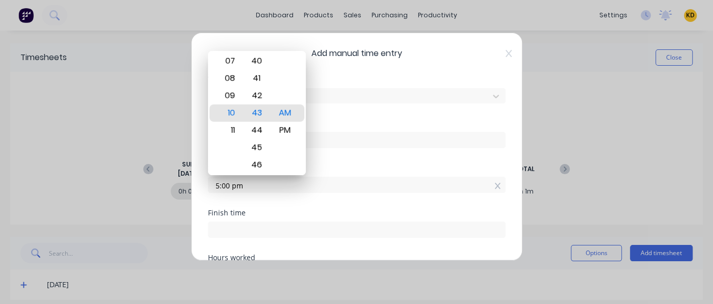
type input "05:00 PM"
click at [378, 136] on input "[DATE]" at bounding box center [357, 140] width 297 height 15
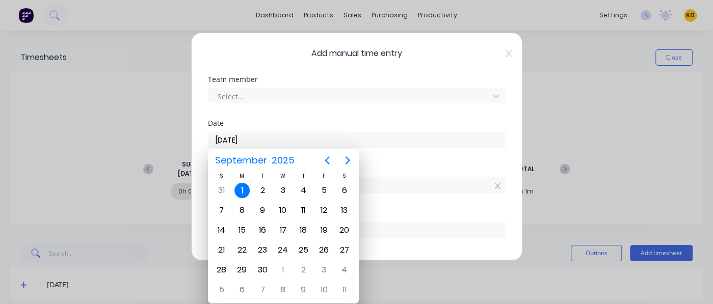
click at [413, 166] on div "Start time" at bounding box center [357, 168] width 298 height 7
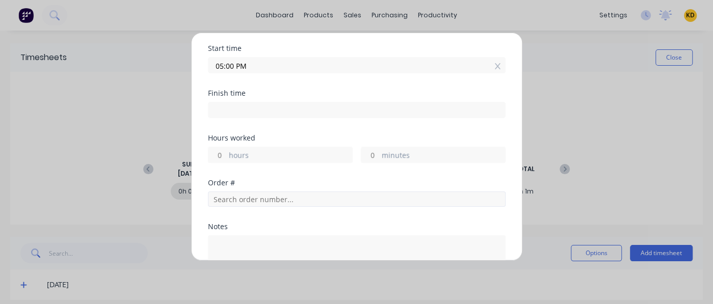
scroll to position [122, 0]
click at [222, 153] on input "hours" at bounding box center [218, 152] width 18 height 15
type input "12"
type input "05:00 AM"
click at [290, 173] on div "Hours worked 12 hours minutes" at bounding box center [357, 154] width 298 height 45
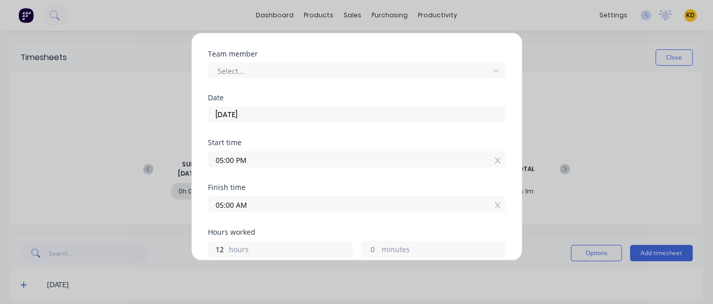
scroll to position [0, 0]
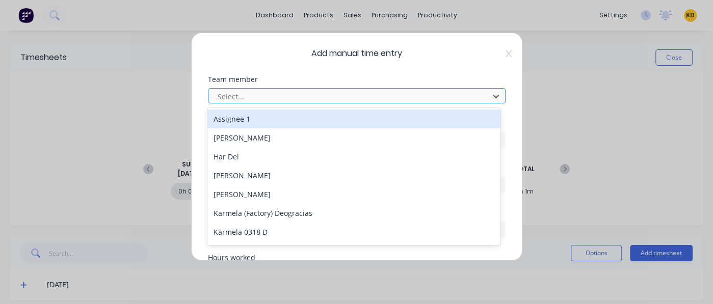
click at [242, 92] on div at bounding box center [350, 96] width 267 height 13
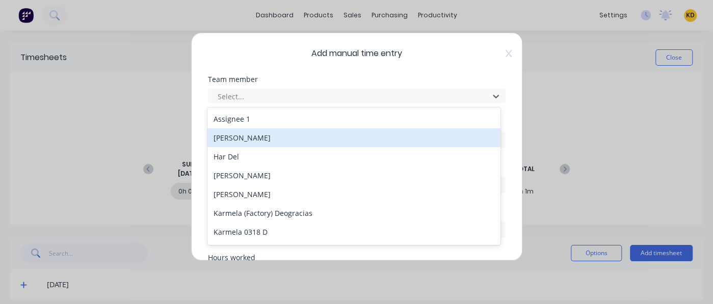
click at [240, 138] on div "[PERSON_NAME]" at bounding box center [354, 137] width 293 height 19
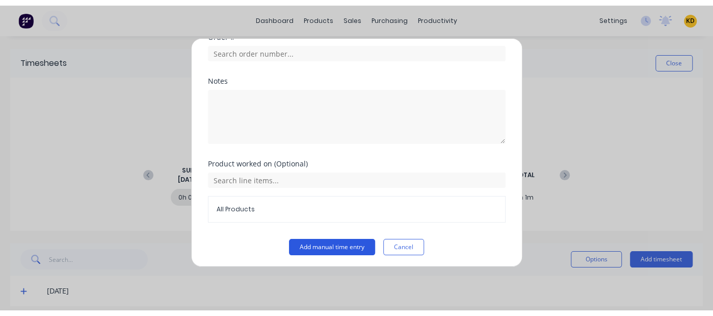
scroll to position [272, 0]
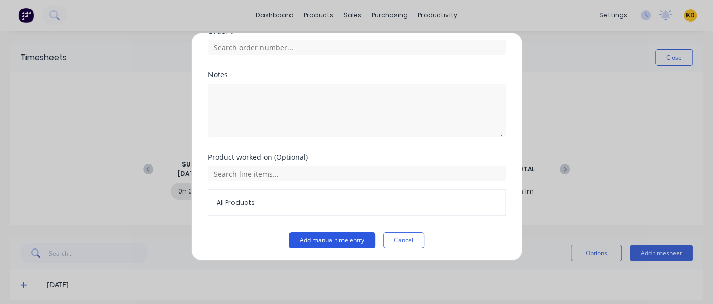
click at [319, 239] on button "Add manual time entry" at bounding box center [332, 241] width 86 height 16
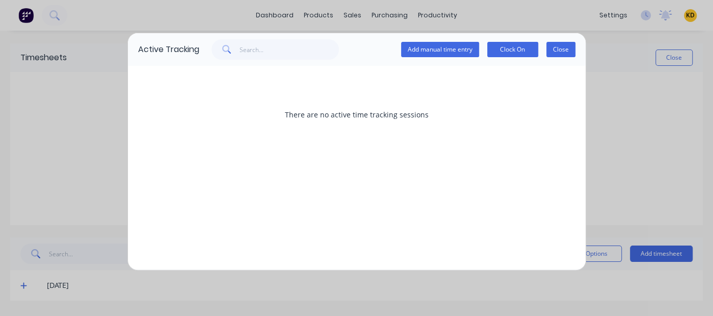
click at [556, 50] on button "Close" at bounding box center [561, 49] width 29 height 15
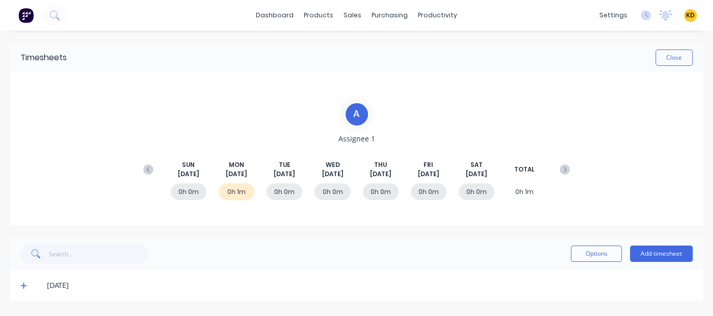
click at [21, 279] on icon at bounding box center [23, 284] width 7 height 7
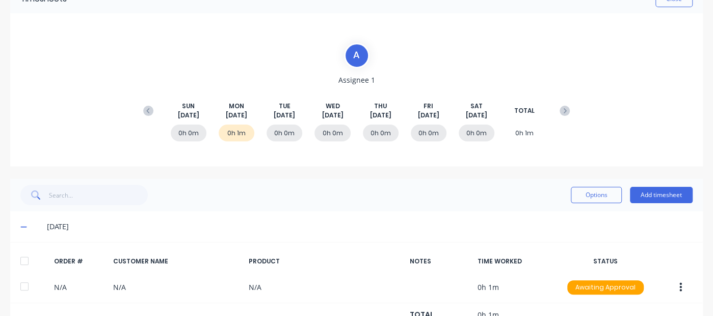
scroll to position [89, 0]
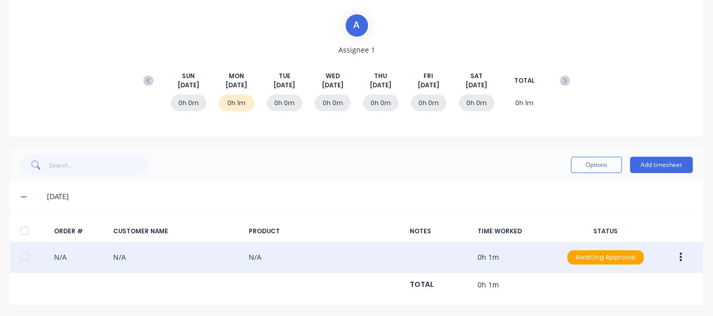
click at [673, 258] on button "button" at bounding box center [681, 257] width 24 height 18
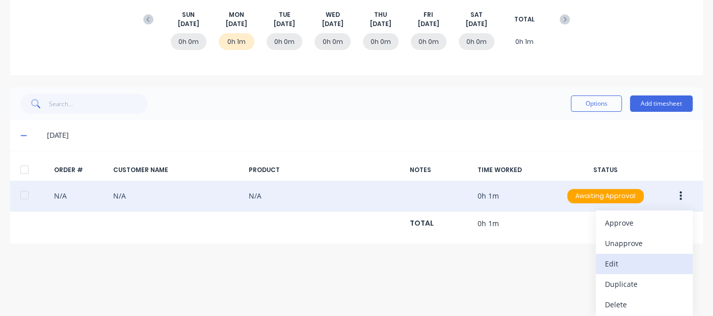
click at [631, 259] on div "Edit" at bounding box center [644, 263] width 79 height 15
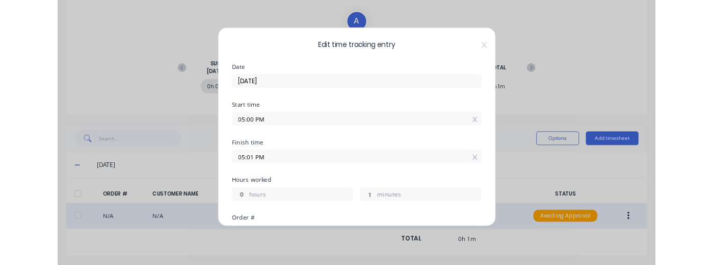
scroll to position [19, 0]
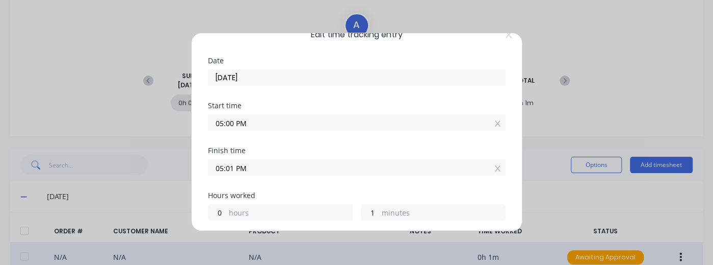
click at [507, 38] on div "Edit time tracking entry Date [DATE] Start time 05:00 PM Finish time 05:01 PM H…" at bounding box center [356, 132] width 331 height 198
click at [505, 36] on icon at bounding box center [508, 34] width 6 height 7
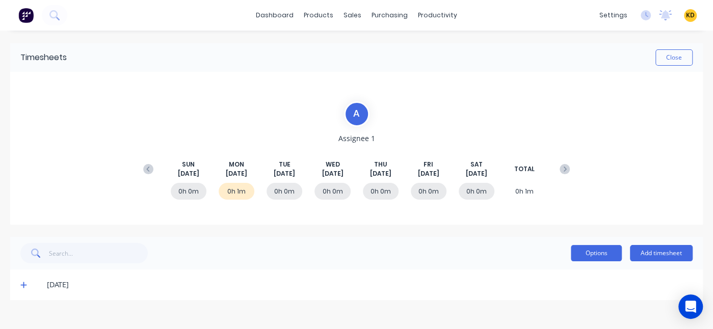
click at [588, 255] on button "Options" at bounding box center [596, 253] width 51 height 16
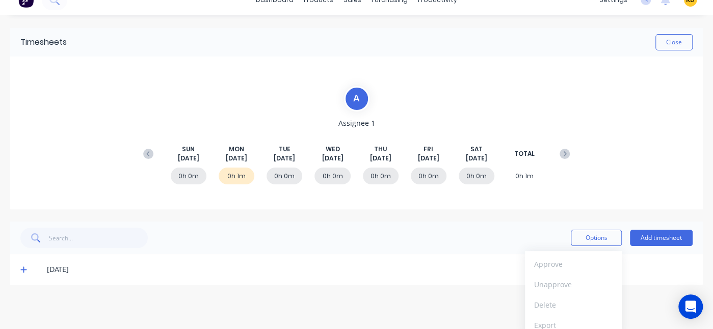
scroll to position [23, 0]
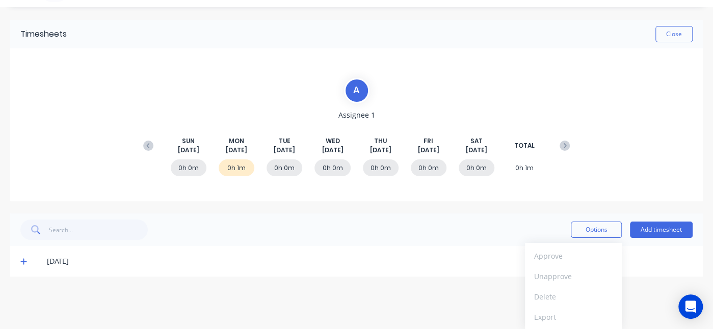
click at [481, 264] on div "dashboard products sales purchasing productivity dashboard products Product Cat…" at bounding box center [356, 164] width 713 height 329
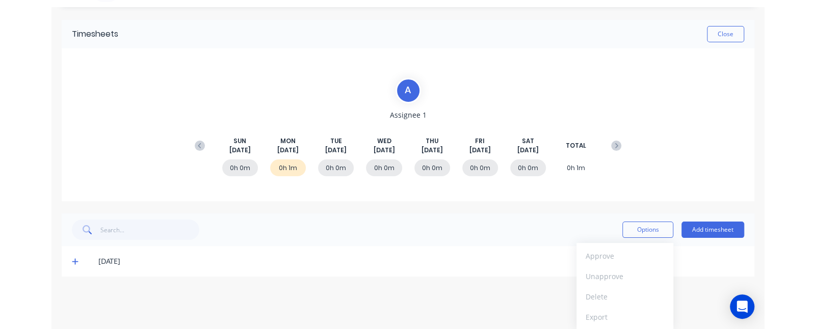
scroll to position [0, 0]
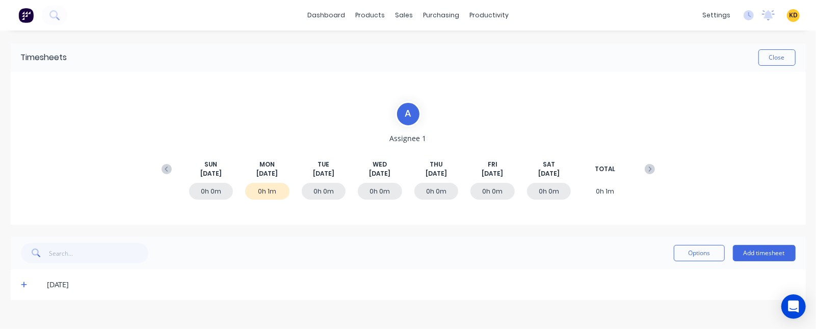
click at [713, 111] on div "Timesheets Close A Assignee 1 SUN Aug 31st MON Sep 1st TUE Sep 2nd WED Sep 3rd …" at bounding box center [409, 172] width 816 height 282
click at [24, 264] on icon at bounding box center [24, 285] width 6 height 6
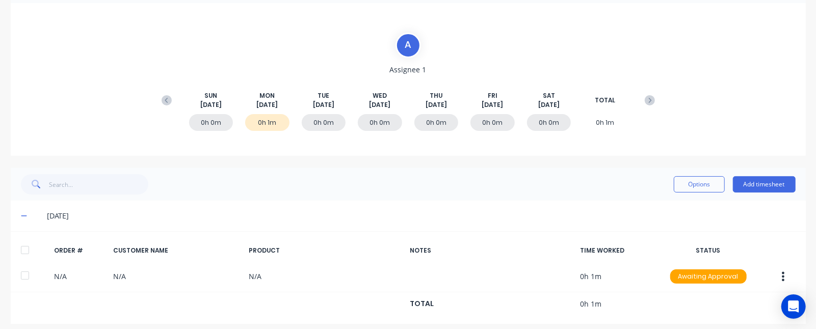
scroll to position [75, 0]
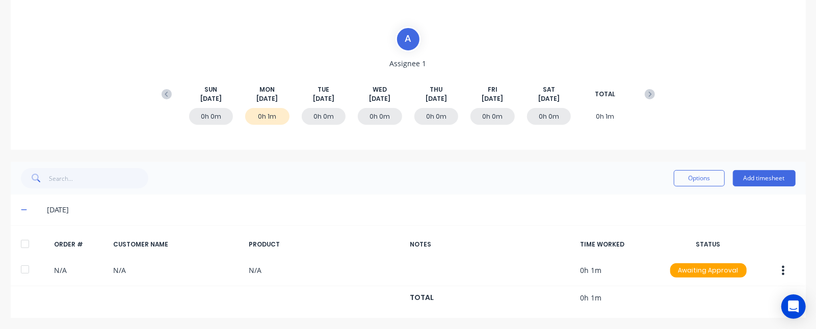
click at [28, 209] on span at bounding box center [26, 210] width 10 height 10
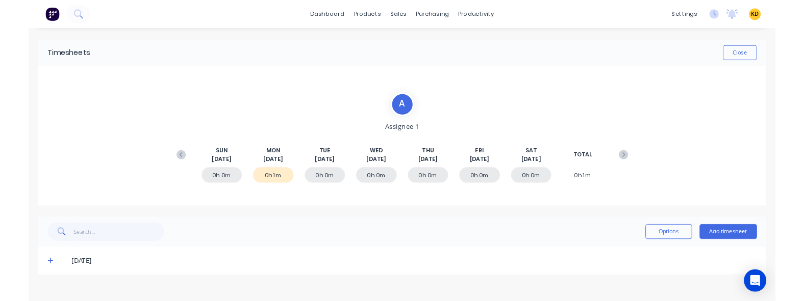
scroll to position [0, 0]
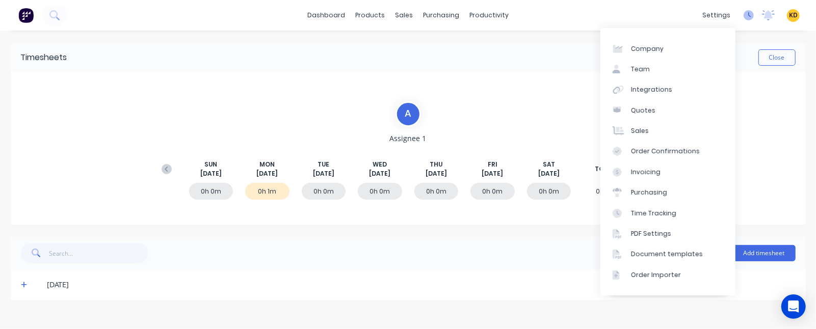
click at [713, 15] on icon at bounding box center [750, 14] width 3 height 5
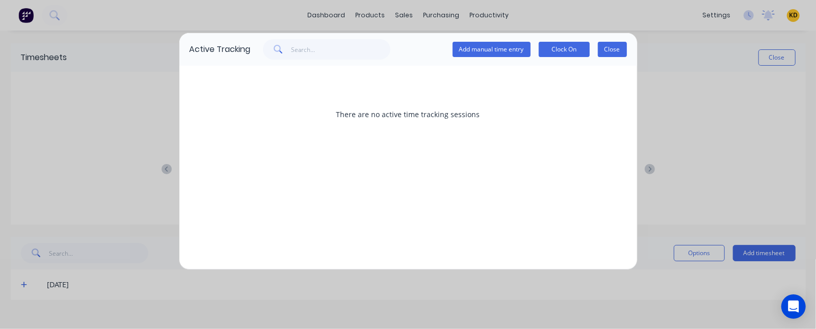
click at [607, 51] on button "Close" at bounding box center [612, 49] width 29 height 15
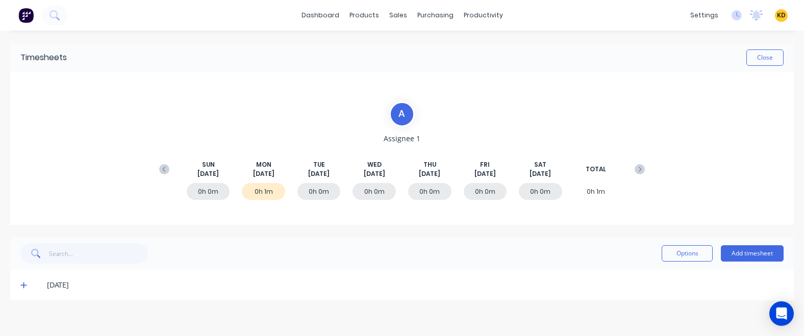
click at [24, 264] on icon at bounding box center [23, 284] width 7 height 7
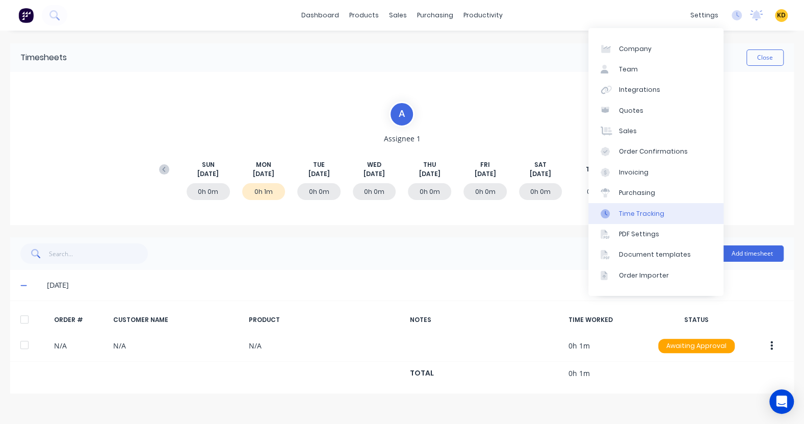
click at [661, 216] on link "Time Tracking" at bounding box center [655, 213] width 135 height 20
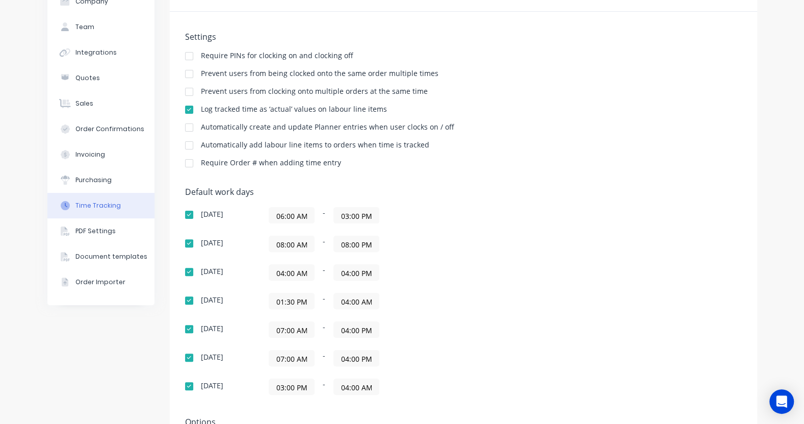
scroll to position [117, 0]
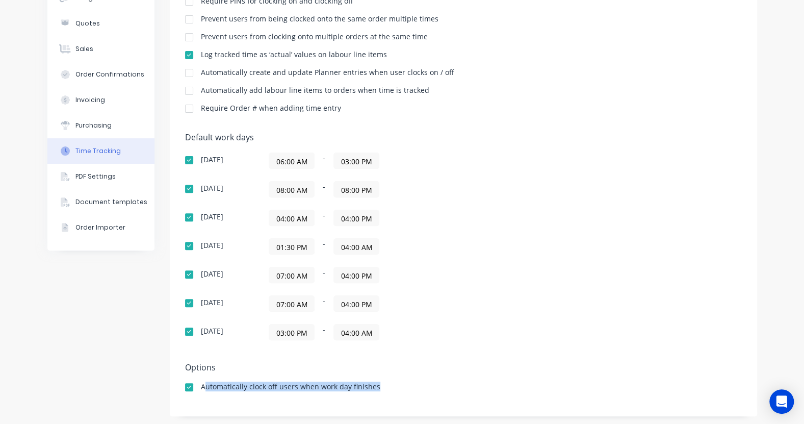
drag, startPoint x: 201, startPoint y: 382, endPoint x: 383, endPoint y: 386, distance: 182.6
click at [383, 264] on div "Automatically clock off users when work day finishes" at bounding box center [463, 388] width 557 height 10
click at [454, 264] on div "Automatically clock off users when work day finishes" at bounding box center [463, 388] width 557 height 10
drag, startPoint x: 390, startPoint y: 383, endPoint x: 214, endPoint y: 384, distance: 175.9
click at [207, 264] on div "Automatically clock off users when work day finishes" at bounding box center [463, 388] width 557 height 10
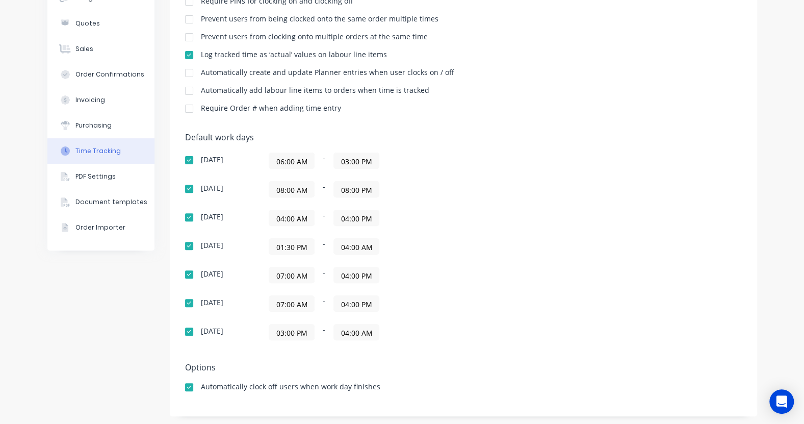
click at [517, 264] on h5 "Options" at bounding box center [463, 368] width 557 height 10
click at [463, 216] on div "04:00 AM - 04:00 PM" at bounding box center [392, 218] width 255 height 16
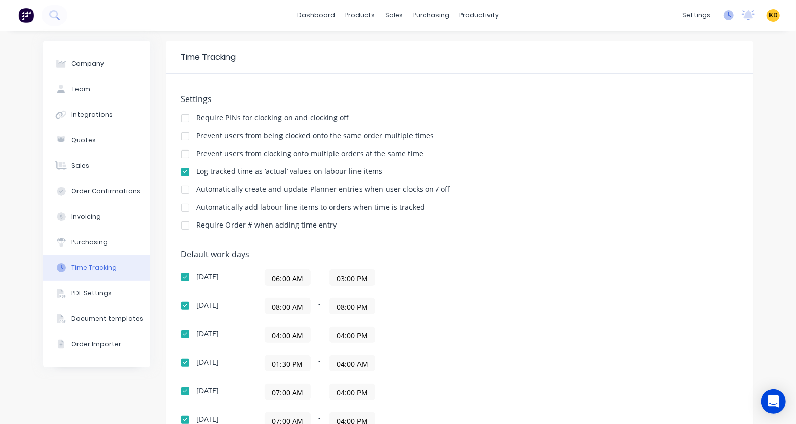
click at [713, 17] on icon at bounding box center [729, 15] width 10 height 10
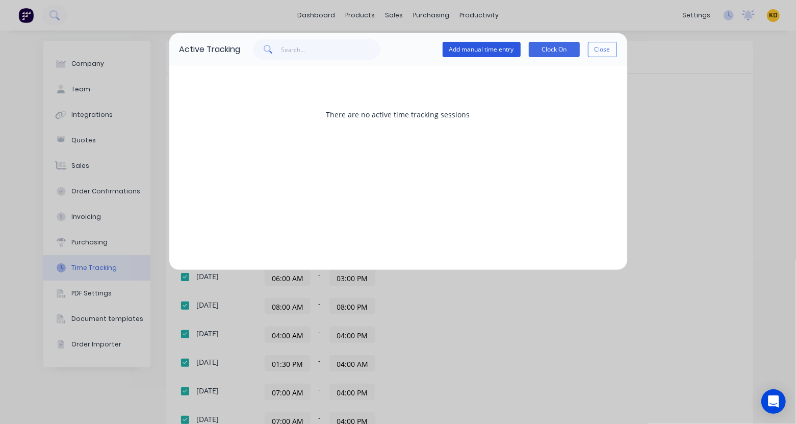
click at [486, 51] on button "Add manual time entry" at bounding box center [482, 49] width 78 height 15
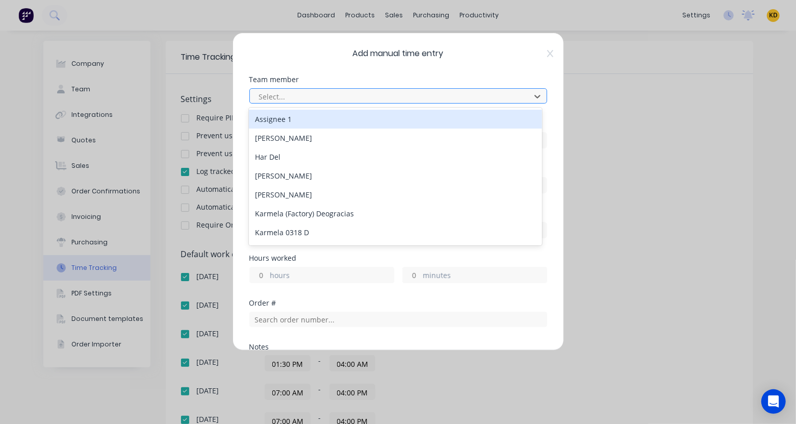
click at [319, 94] on div at bounding box center [391, 96] width 267 height 13
click at [313, 118] on div "Assignee 1" at bounding box center [395, 119] width 293 height 19
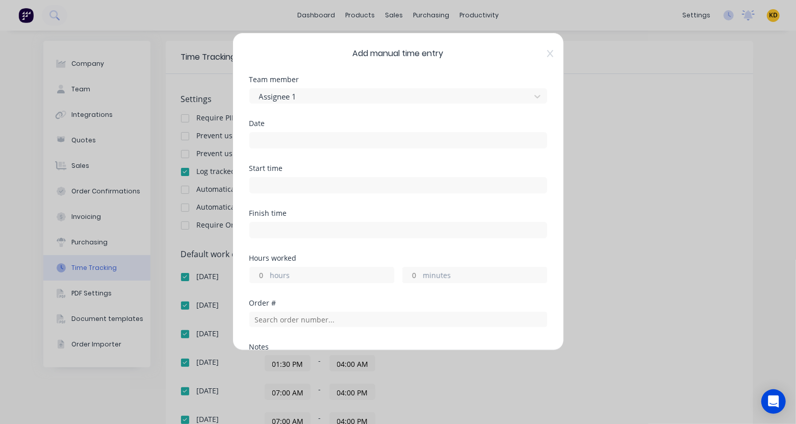
click at [280, 141] on input at bounding box center [398, 140] width 297 height 15
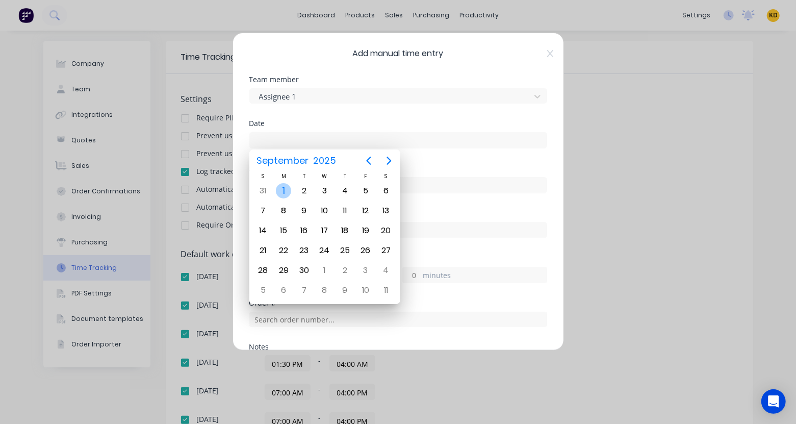
click at [283, 189] on div "1" at bounding box center [283, 190] width 15 height 15
type input "[DATE]"
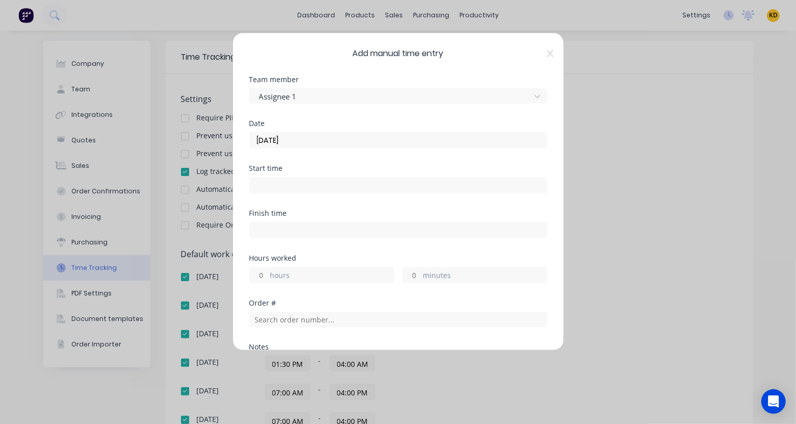
click at [445, 165] on div "Start time" at bounding box center [398, 168] width 298 height 7
click at [368, 186] on input at bounding box center [398, 184] width 297 height 15
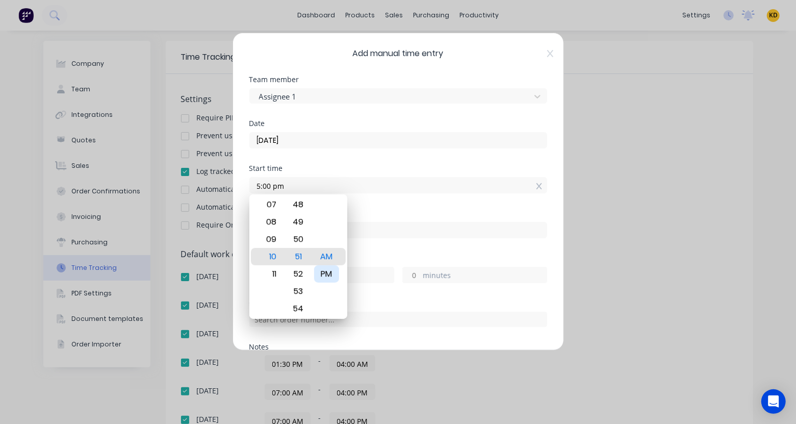
click at [332, 264] on div "PM" at bounding box center [326, 273] width 25 height 17
type input "05:00 PM"
click at [386, 212] on div "Finish time" at bounding box center [398, 213] width 298 height 7
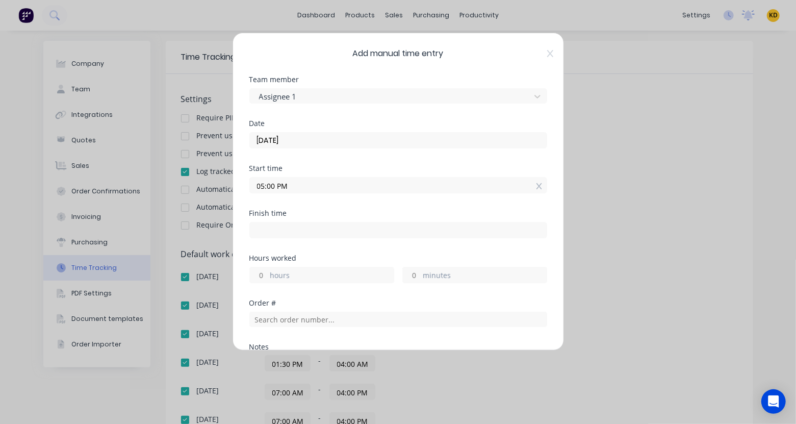
click at [258, 264] on input "hours" at bounding box center [259, 274] width 18 height 15
type input "12"
type input "05:00 AM"
click at [322, 245] on div "Finish time 05:00 AM" at bounding box center [398, 232] width 298 height 45
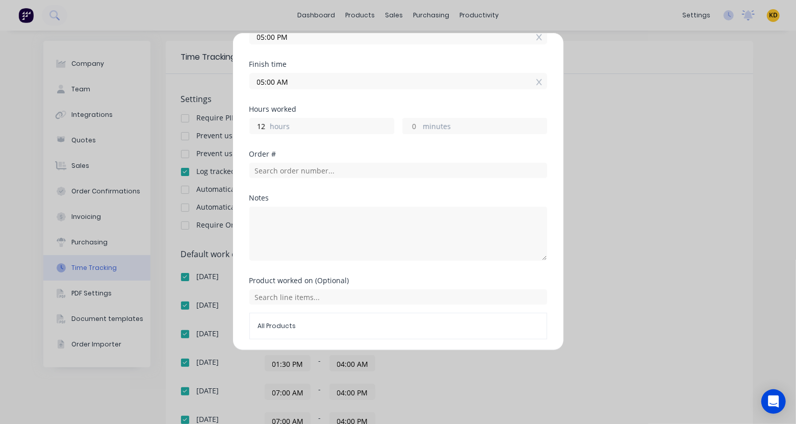
scroll to position [183, 0]
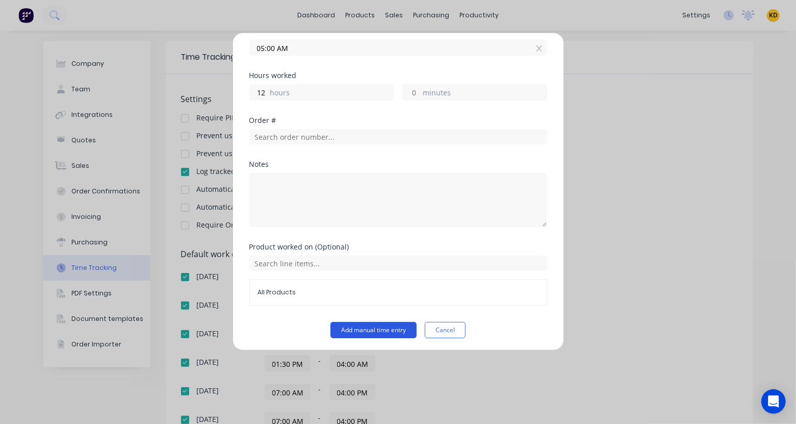
click at [371, 264] on button "Add manual time entry" at bounding box center [373, 330] width 86 height 16
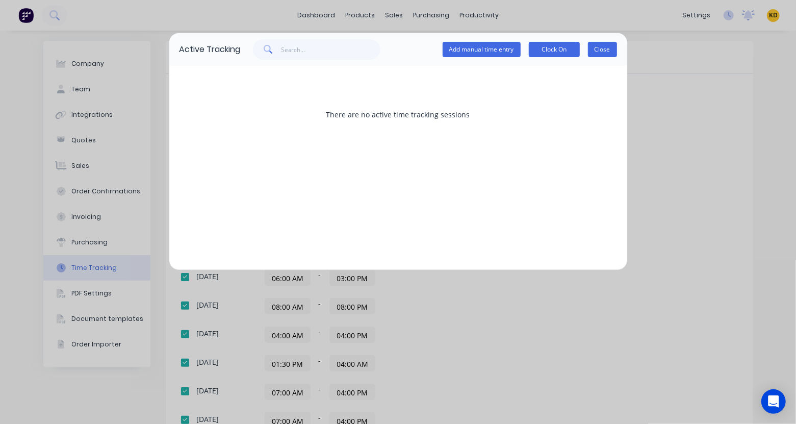
click at [596, 50] on button "Close" at bounding box center [602, 49] width 29 height 15
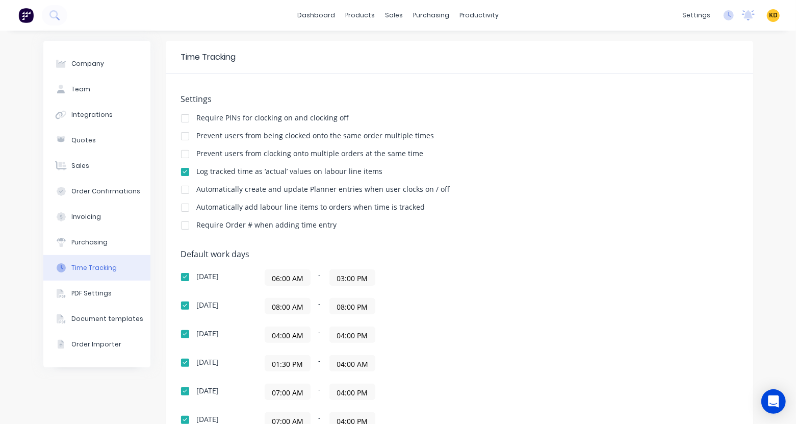
click at [611, 234] on div "Settings Require PINs for clocking on and clocking off Prevent users from being…" at bounding box center [459, 166] width 557 height 145
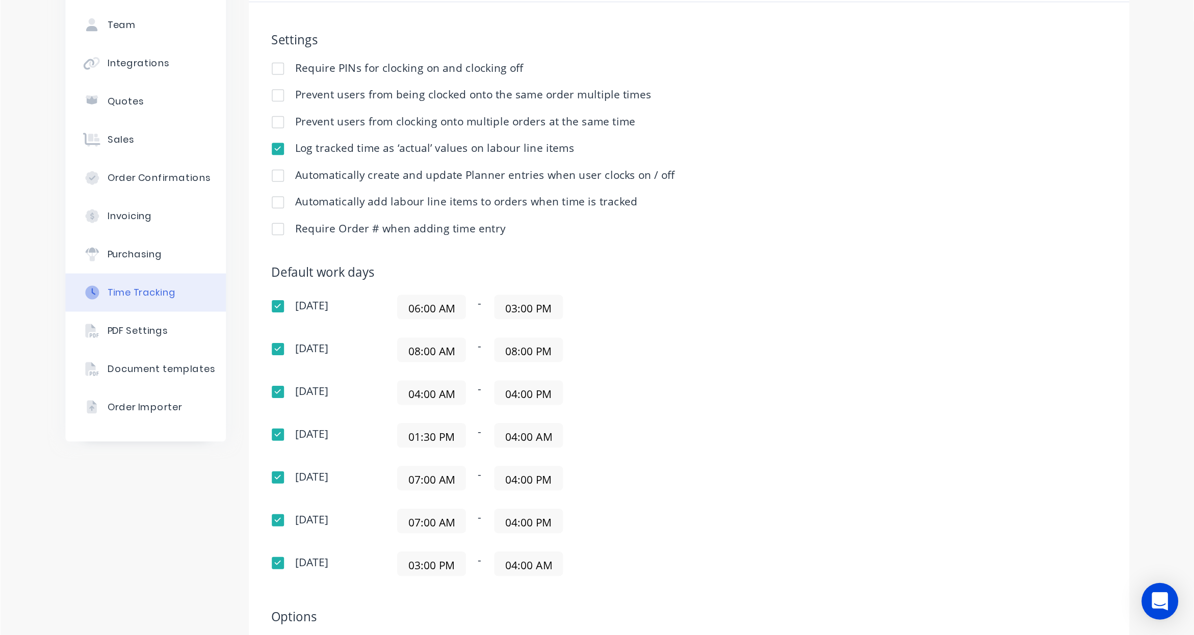
scroll to position [56, 0]
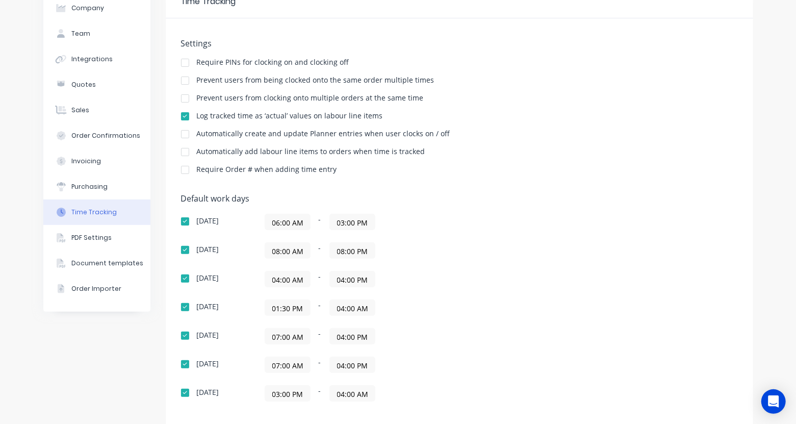
click at [501, 222] on div "06:00 AM - 03:00 PM" at bounding box center [392, 222] width 255 height 16
click at [532, 264] on div "[DATE] 06:00 AM - 03:00 PM [DATE] 08:00 AM - 08:00 PM [DATE] 04:00 AM - 04:00 P…" at bounding box center [359, 308] width 357 height 188
click at [478, 204] on div "Default work days [DATE] 06:00 AM - 03:00 PM [DATE] 08:00 AM - 08:00 PM [DATE] …" at bounding box center [459, 304] width 557 height 220
click at [451, 241] on div "[DATE] 06:00 AM - 03:00 PM [DATE] 08:00 AM - 08:00 PM [DATE] 04:00 AM - 04:00 P…" at bounding box center [359, 308] width 357 height 188
click at [452, 199] on h5 "Default work days" at bounding box center [459, 199] width 557 height 10
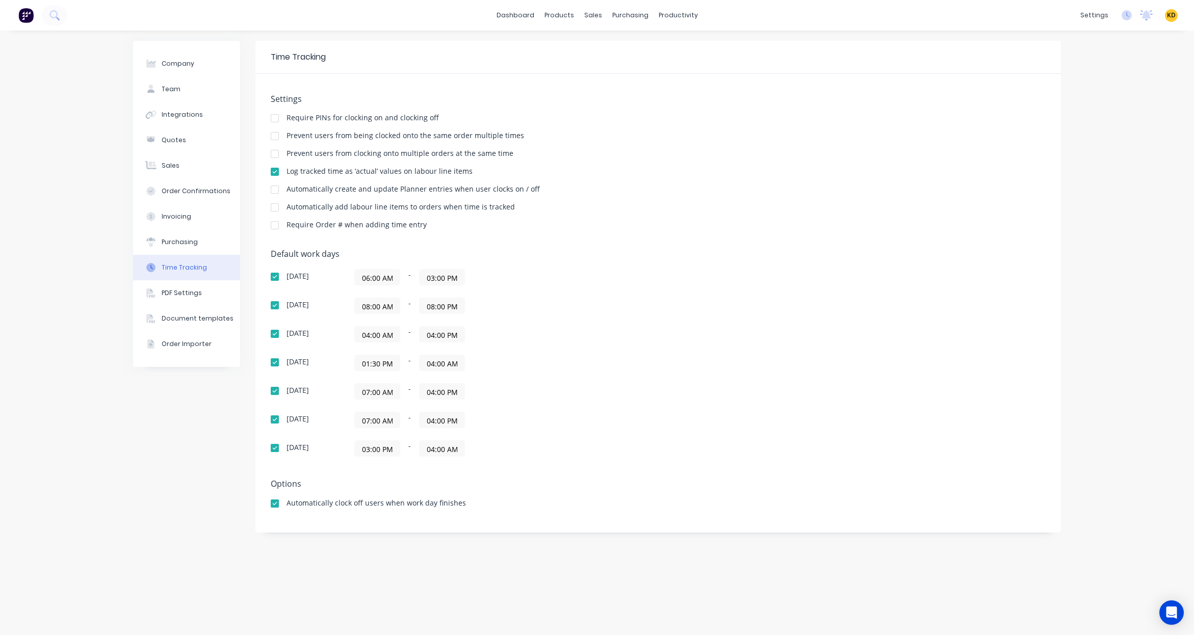
scroll to position [0, 0]
